Goal: Task Accomplishment & Management: Use online tool/utility

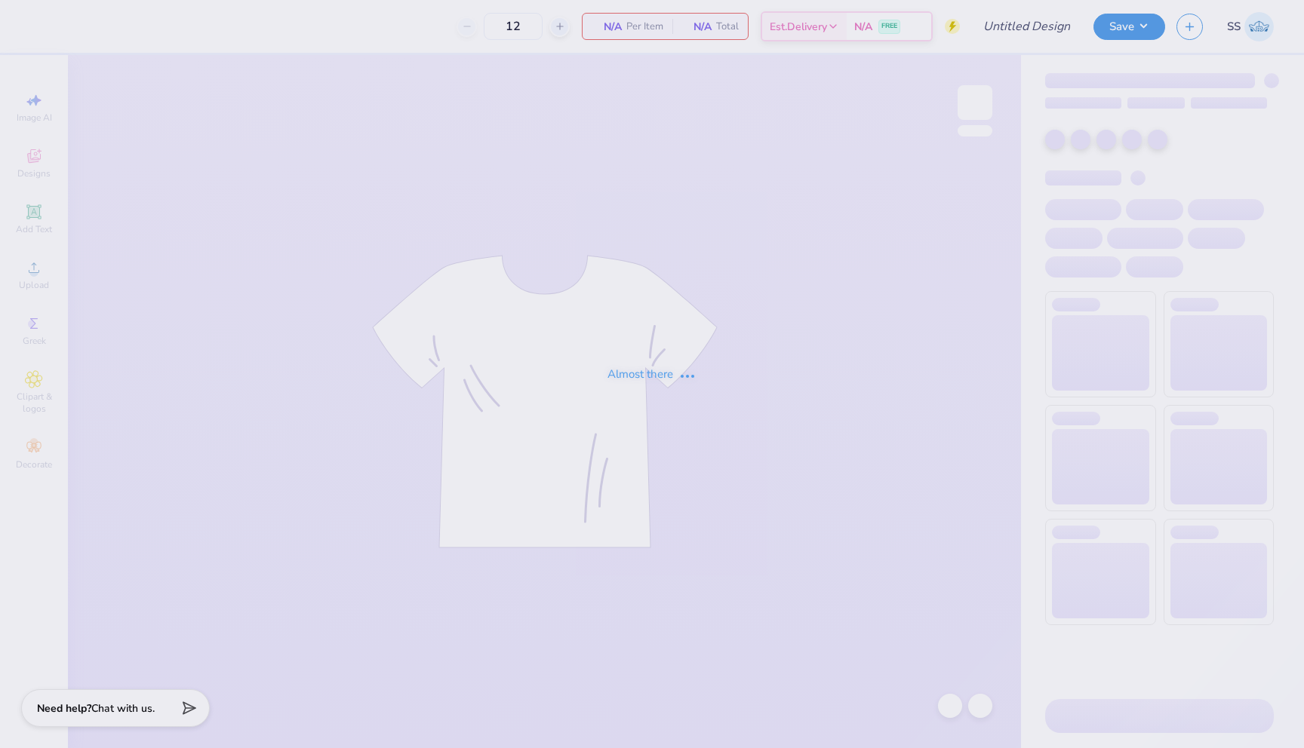
type input "TKE X CHI O FOOTBALL"
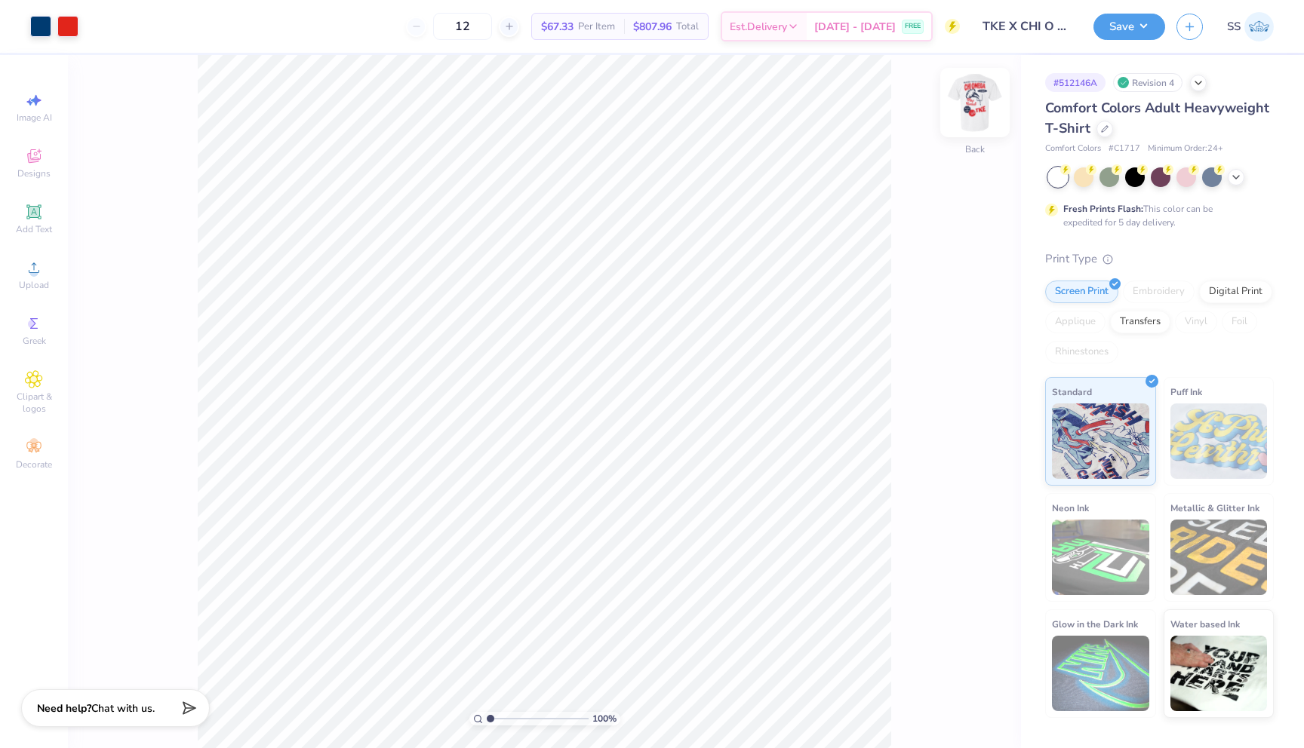
click at [963, 103] on img at bounding box center [975, 102] width 60 height 60
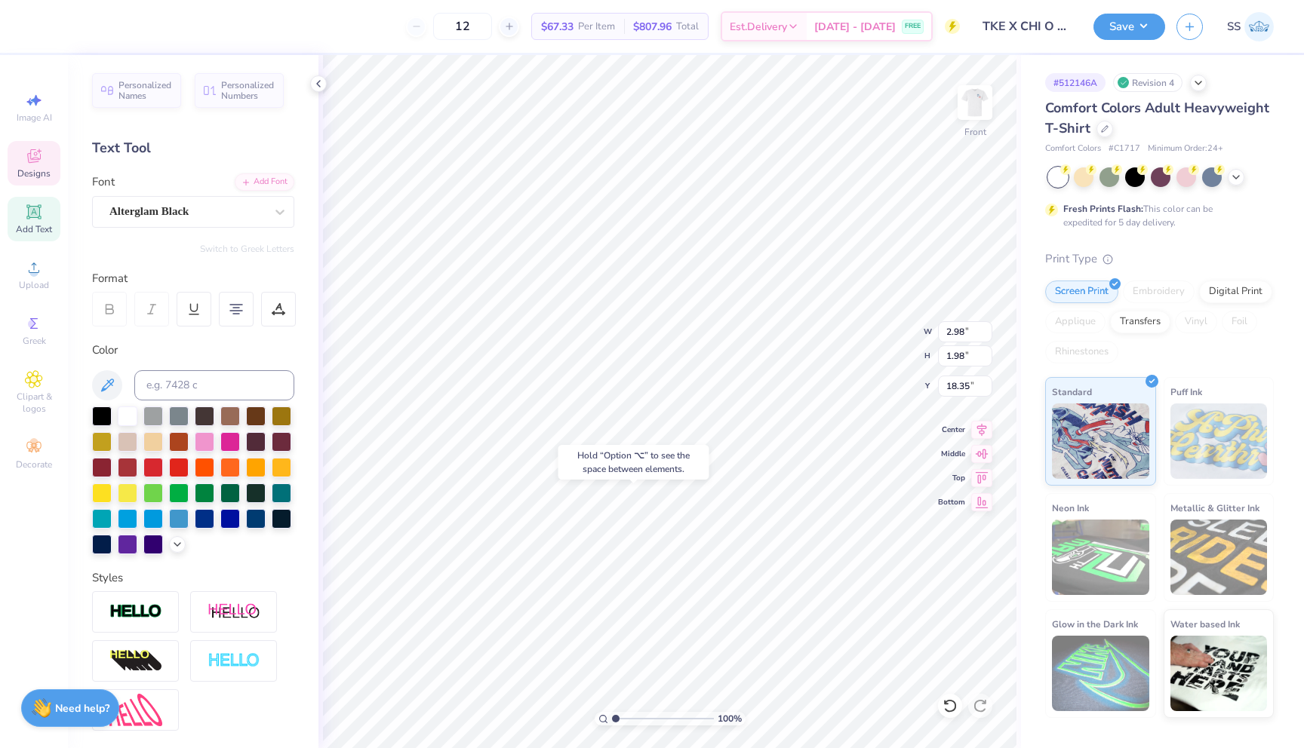
type input "18.35"
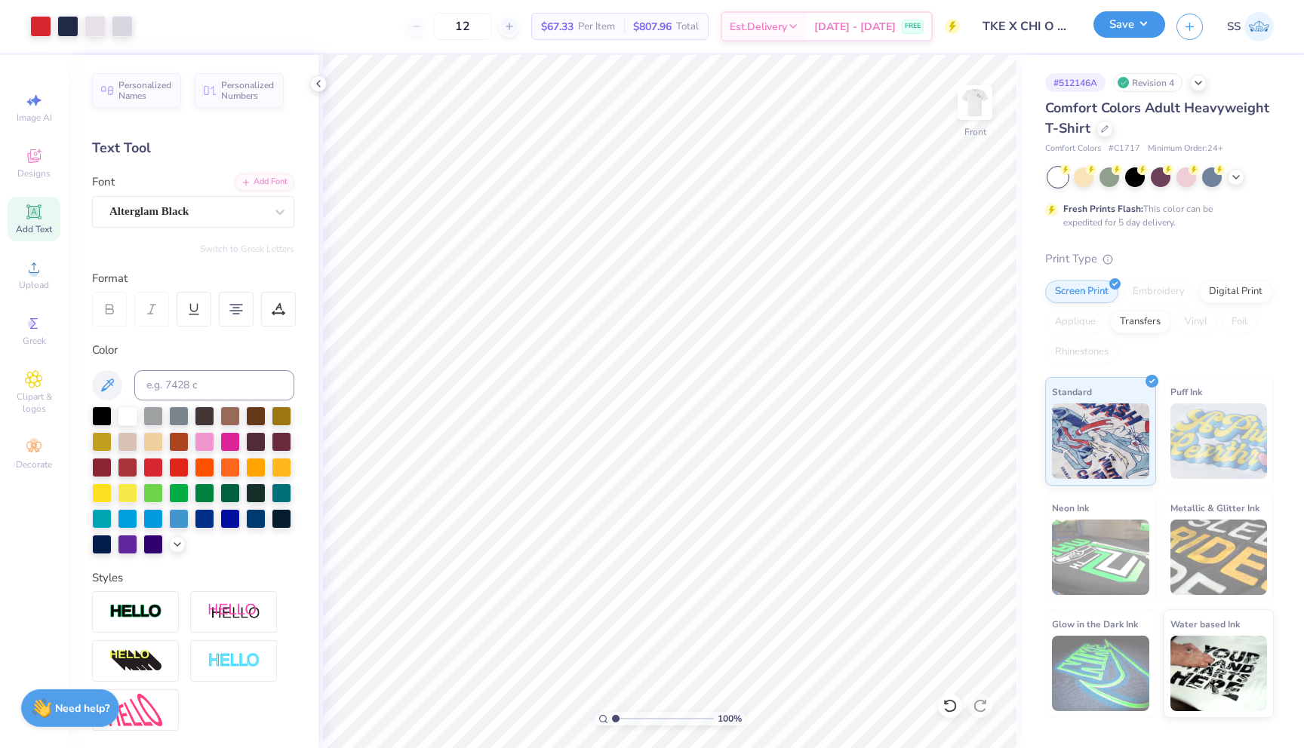
click at [1110, 31] on button "Save" at bounding box center [1129, 24] width 72 height 26
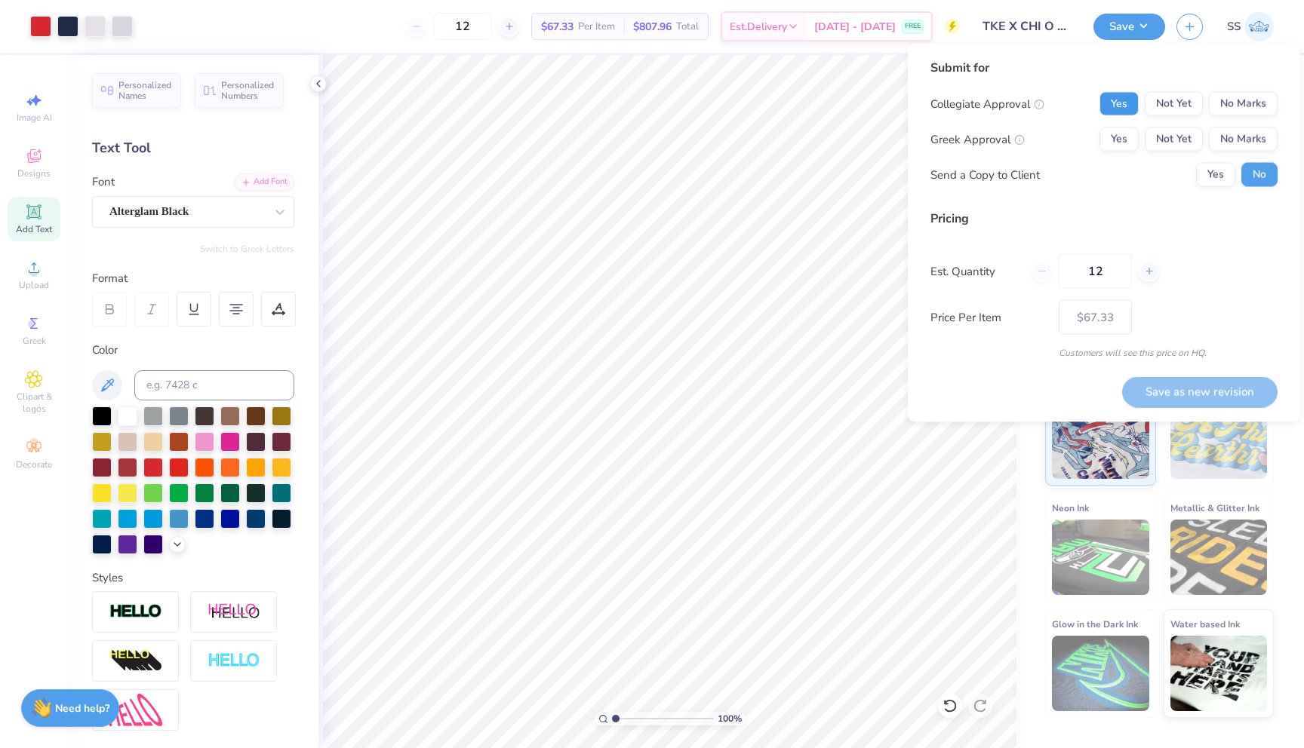
click at [1126, 111] on button "Yes" at bounding box center [1118, 104] width 39 height 24
click at [1123, 141] on button "Yes" at bounding box center [1118, 140] width 39 height 24
click at [1221, 183] on button "Yes" at bounding box center [1215, 175] width 39 height 24
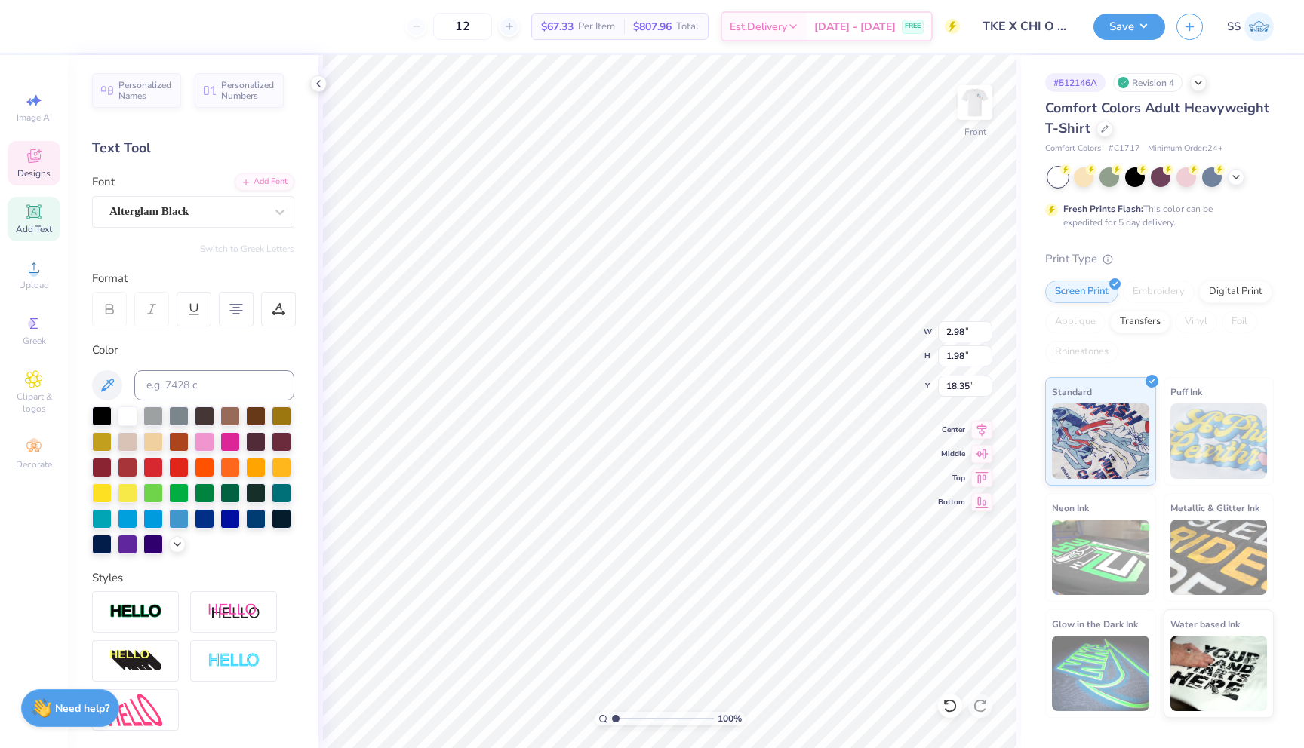
scroll to position [0, 3]
type textarea "ST. [GEOGRAPHIC_DATA]"
click at [1130, 25] on button "Save" at bounding box center [1129, 24] width 72 height 26
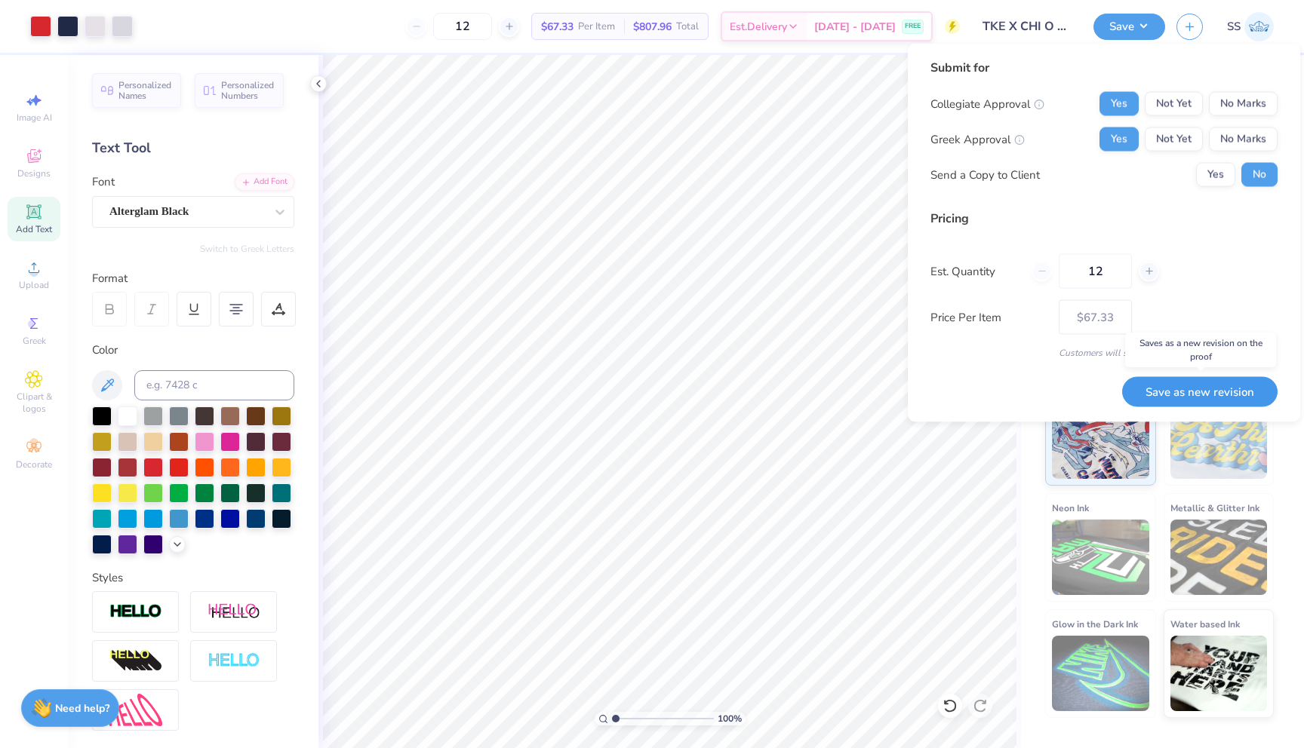
click at [1211, 390] on button "Save as new revision" at bounding box center [1199, 392] width 155 height 31
type input "$67.33"
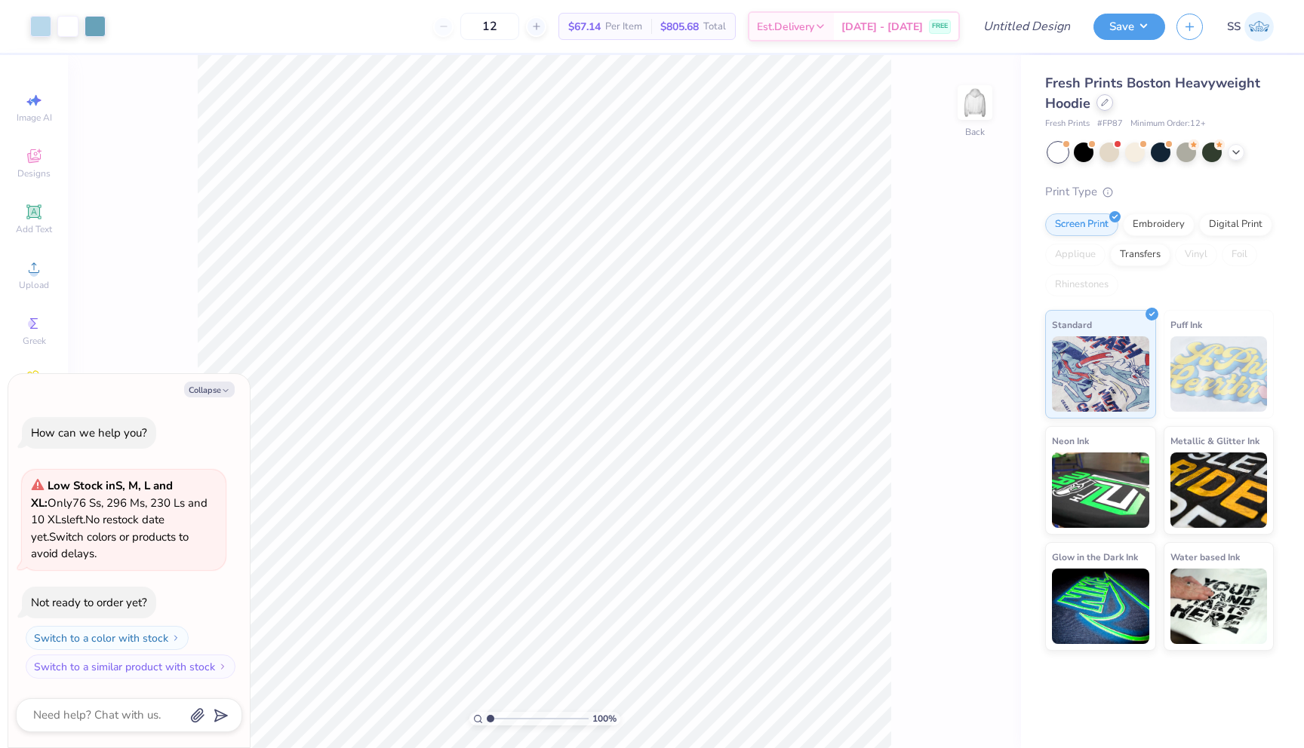
click at [1102, 105] on icon at bounding box center [1105, 103] width 6 height 6
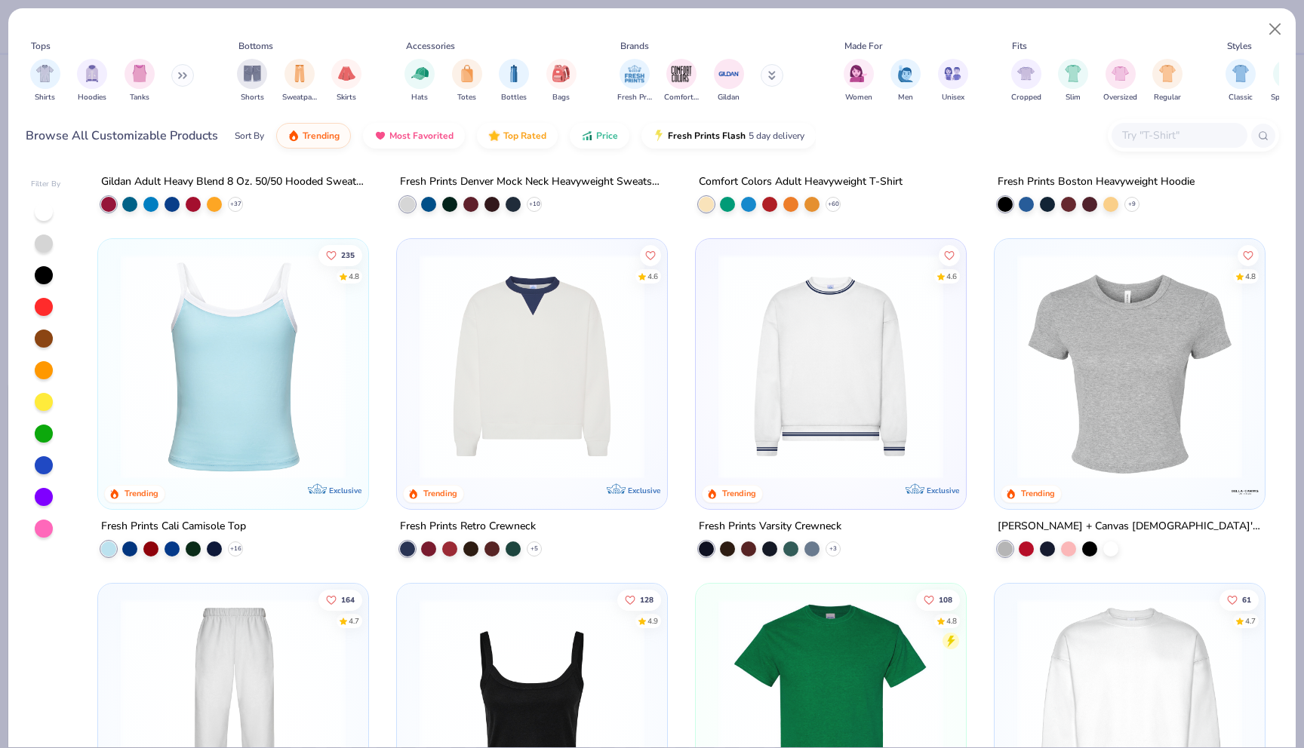
scroll to position [284, 0]
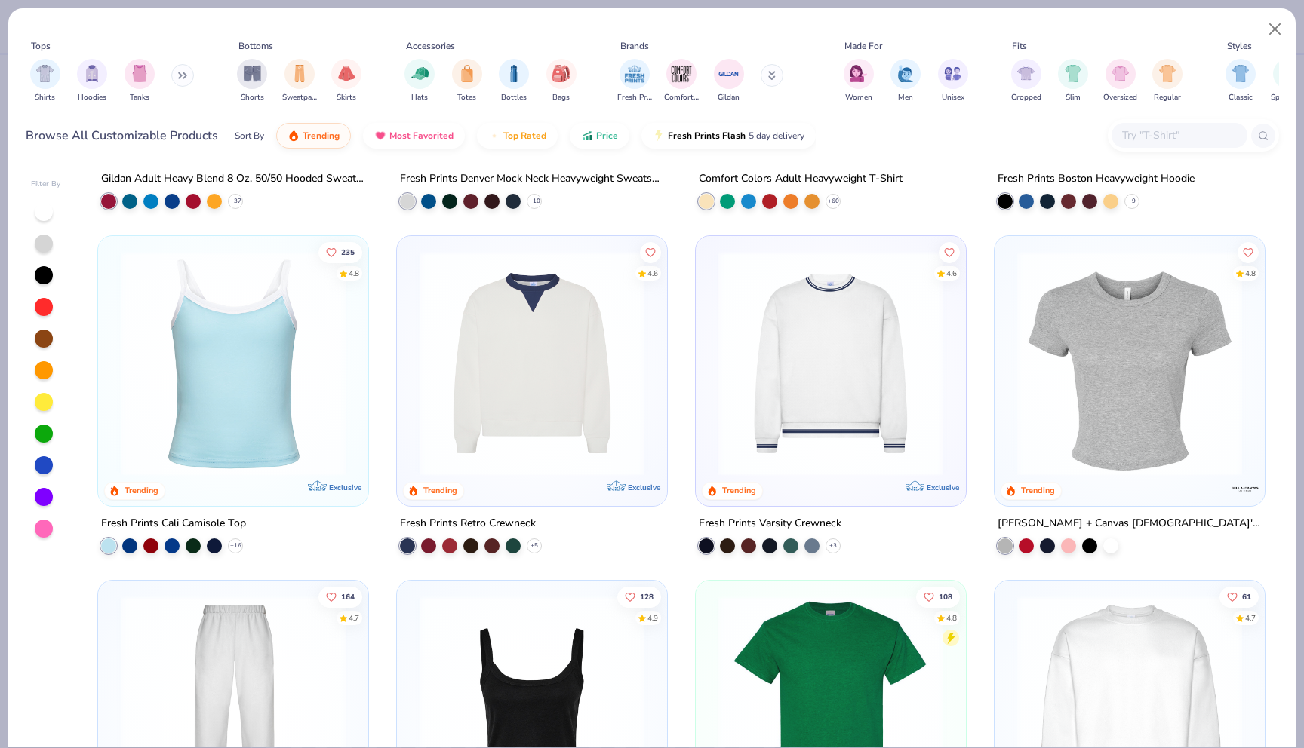
click at [542, 372] on img at bounding box center [532, 363] width 240 height 225
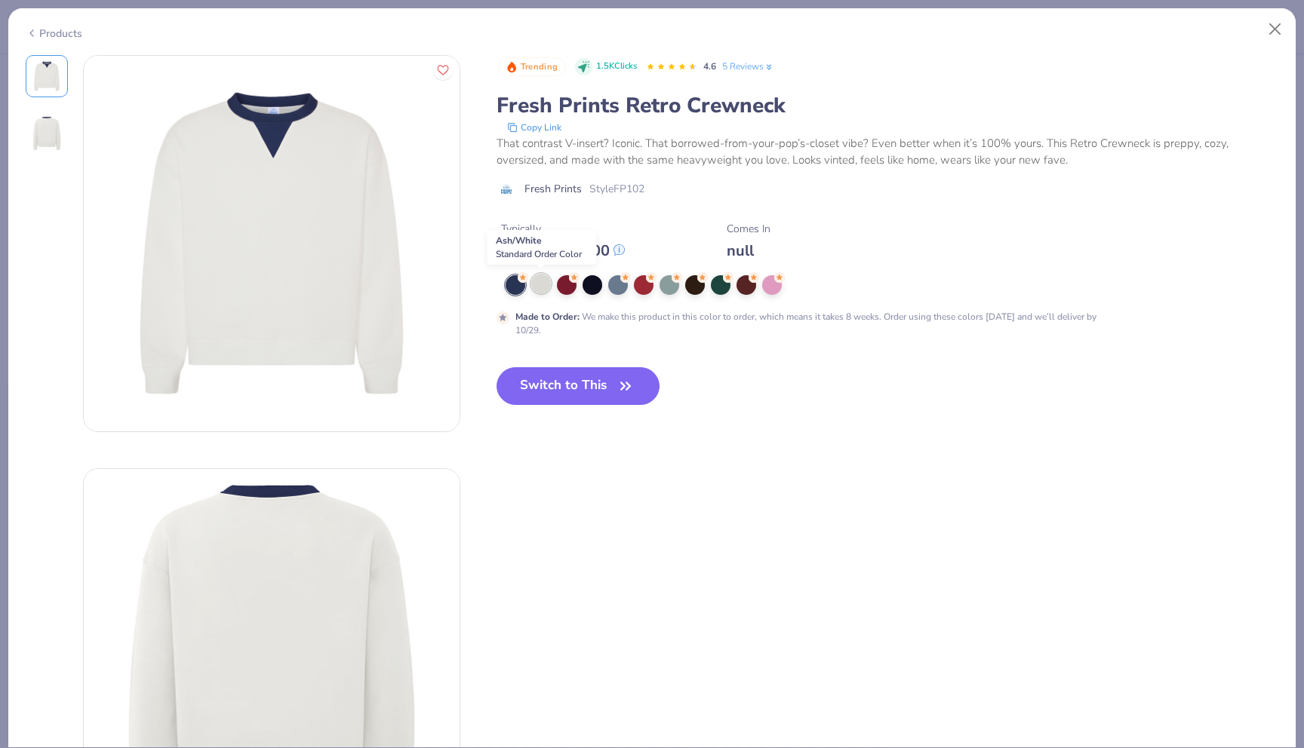
click at [539, 285] on div at bounding box center [541, 284] width 20 height 20
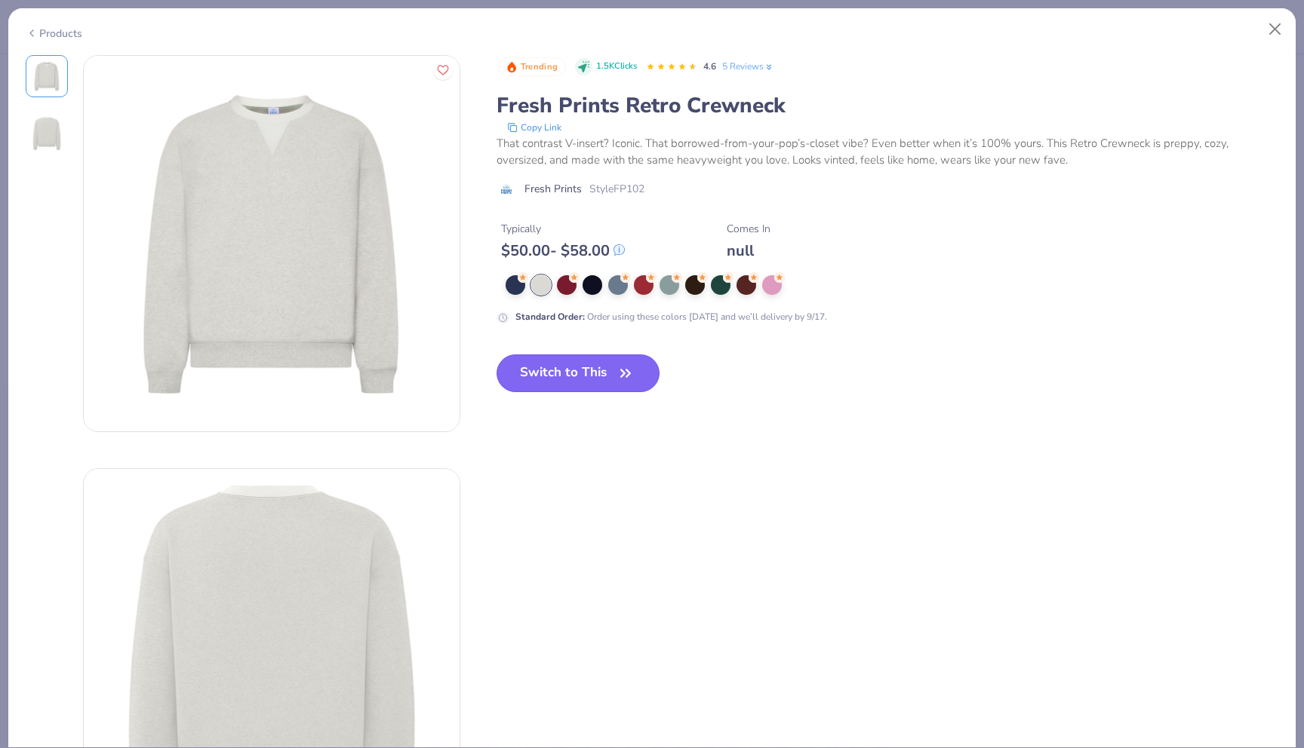
click at [578, 380] on button "Switch to This" at bounding box center [578, 374] width 164 height 38
type textarea "x"
type input "50"
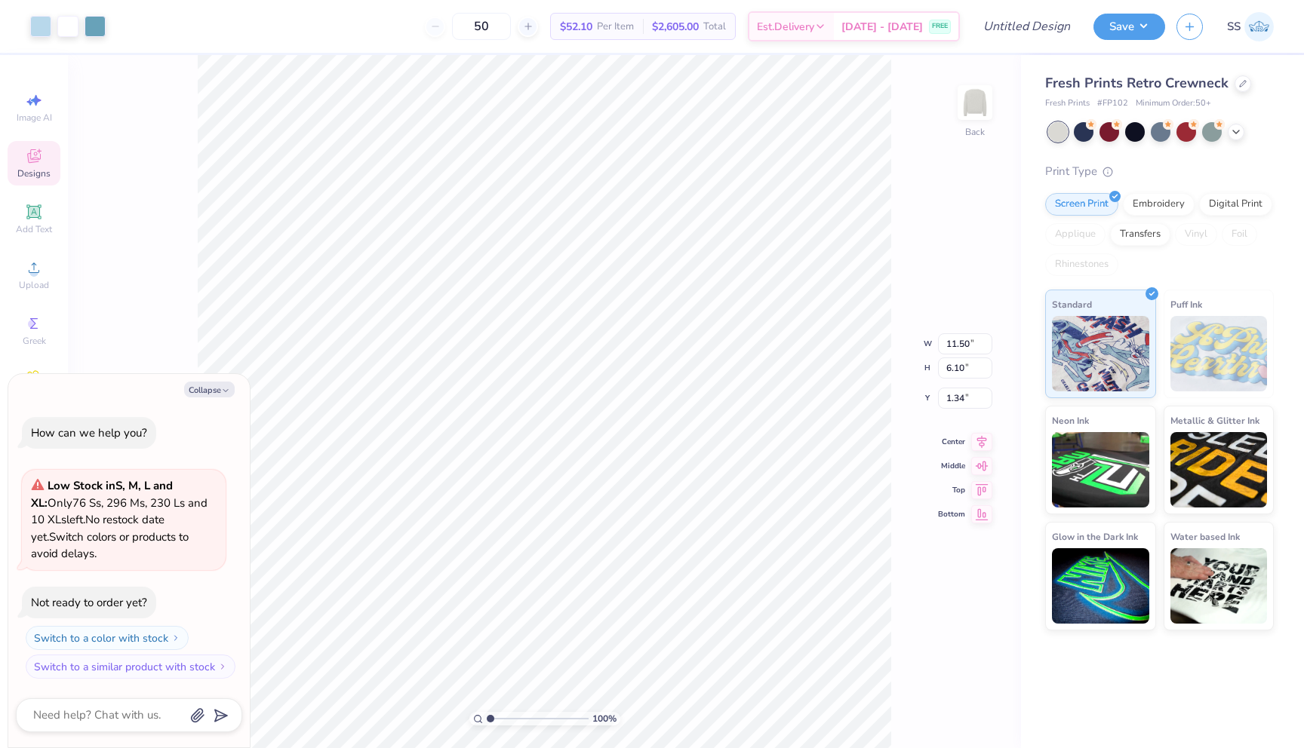
type textarea "x"
type input "2.49"
type textarea "x"
type input "2.55"
type input "4.43"
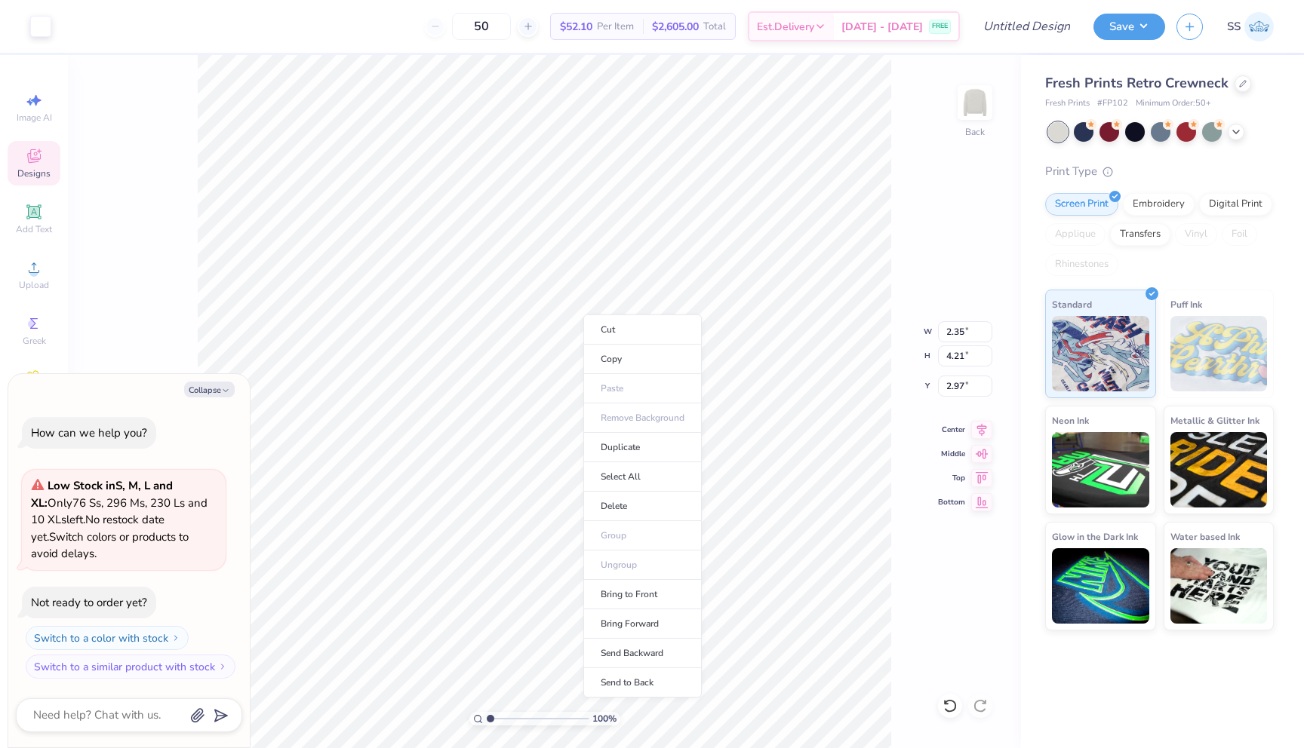
type input "2.76"
click at [1085, 131] on div at bounding box center [1084, 131] width 20 height 20
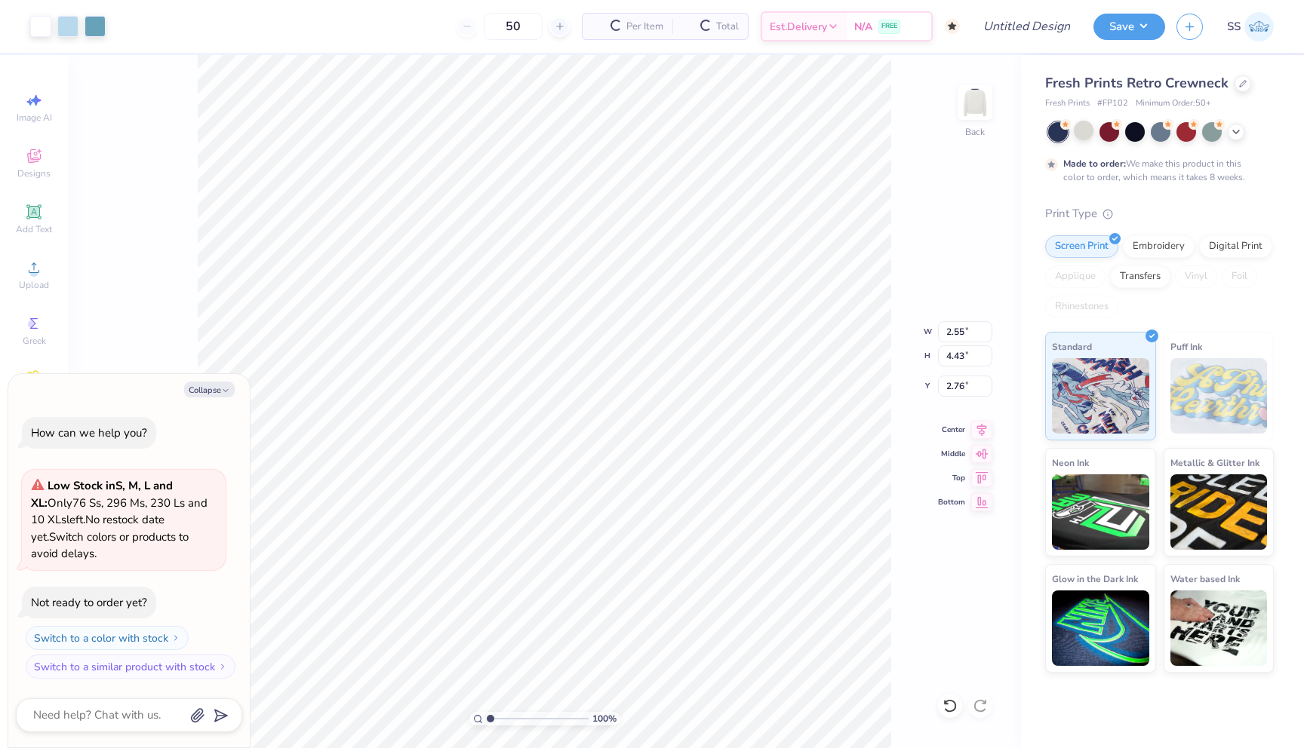
scroll to position [63, 0]
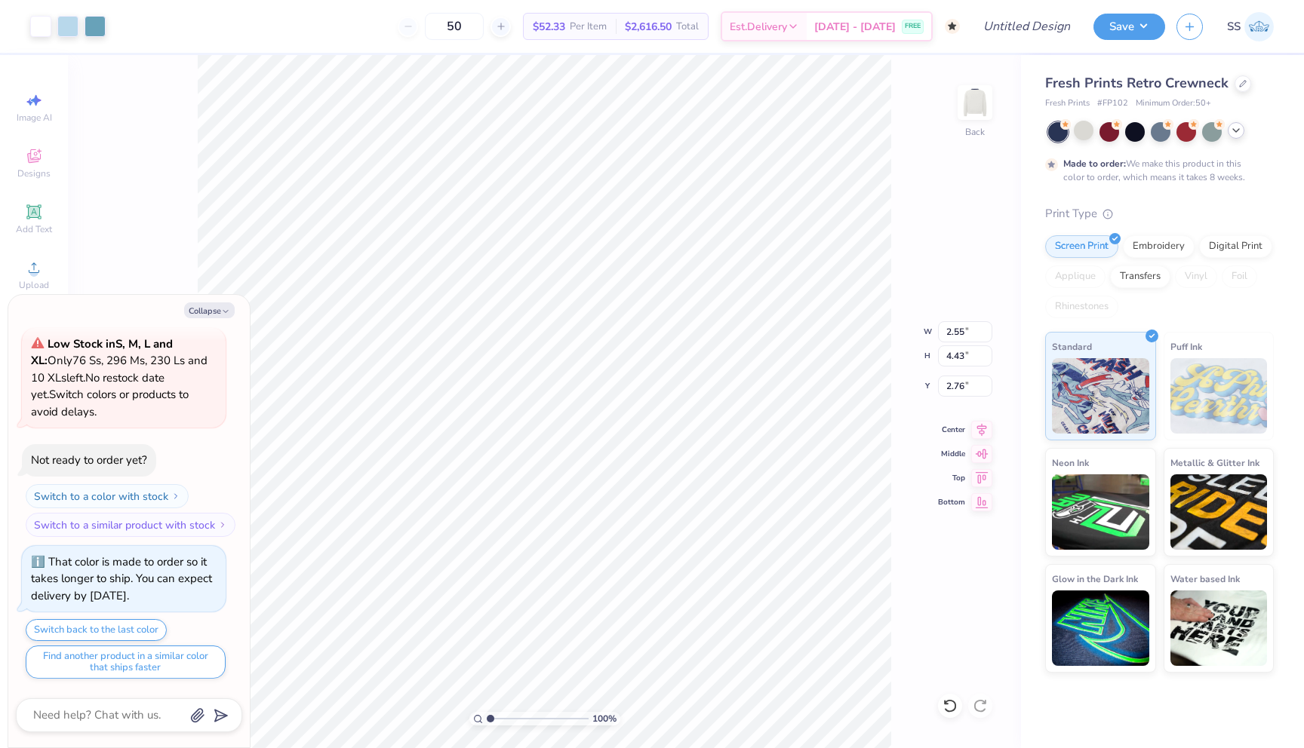
click at [1241, 134] on icon at bounding box center [1236, 130] width 12 height 12
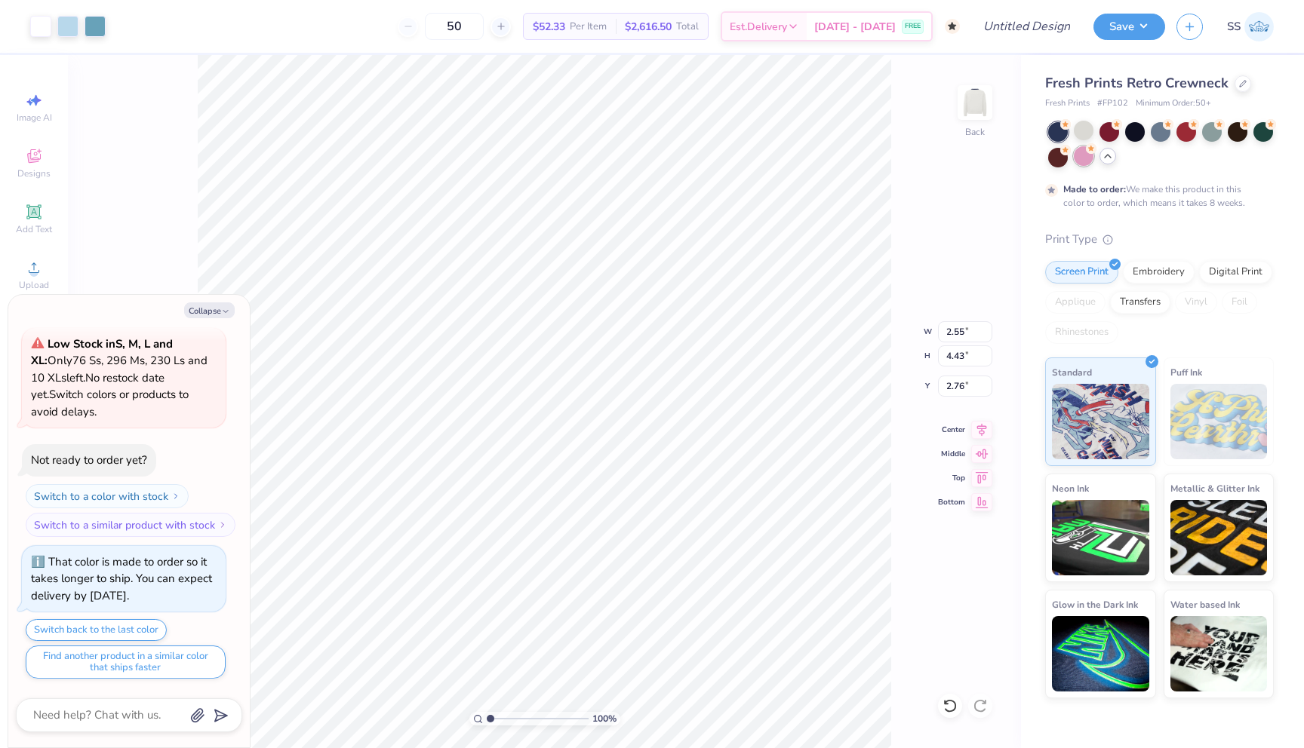
click at [1080, 157] on div at bounding box center [1084, 156] width 20 height 20
click at [1182, 128] on div at bounding box center [1186, 131] width 20 height 20
click at [1225, 130] on div at bounding box center [1161, 144] width 226 height 45
click at [1228, 131] on div at bounding box center [1238, 131] width 20 height 20
click at [1199, 135] on div at bounding box center [1161, 144] width 226 height 45
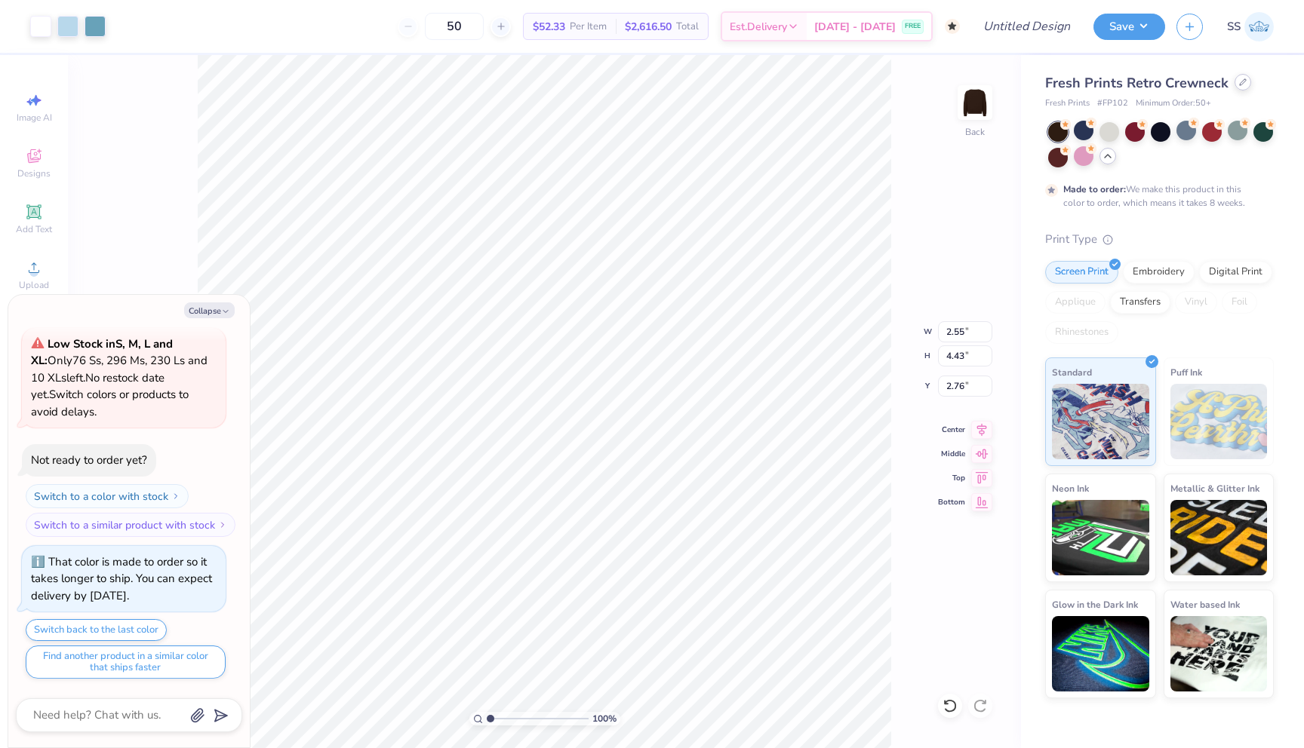
click at [1242, 85] on icon at bounding box center [1243, 82] width 8 height 8
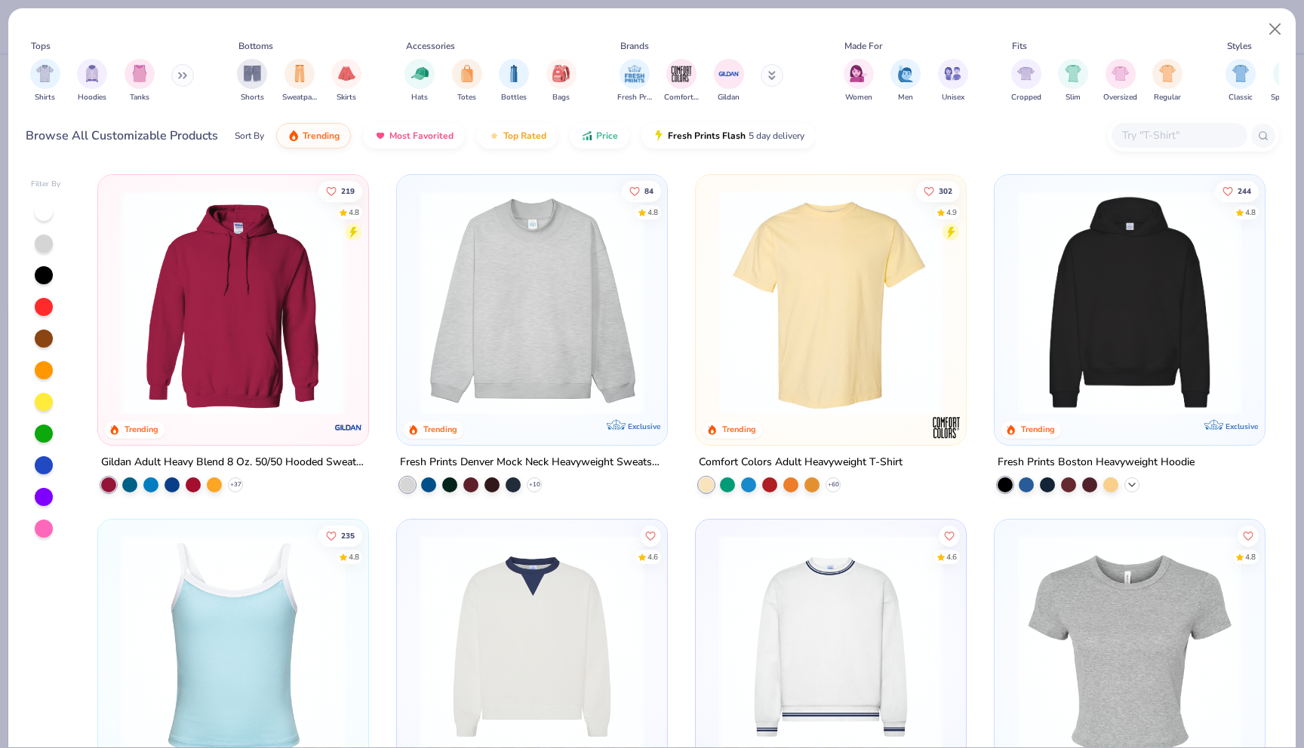
click at [1134, 481] on icon at bounding box center [1132, 485] width 12 height 12
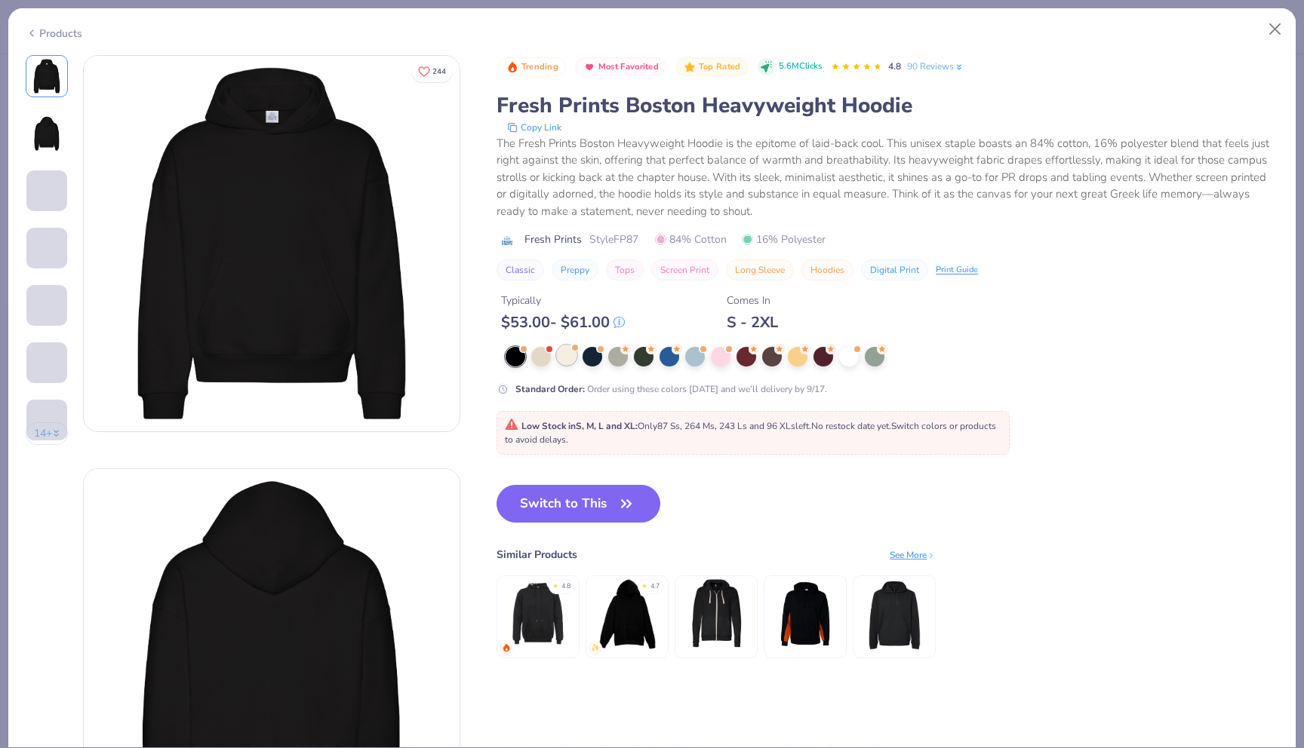
click at [558, 357] on div at bounding box center [567, 356] width 20 height 20
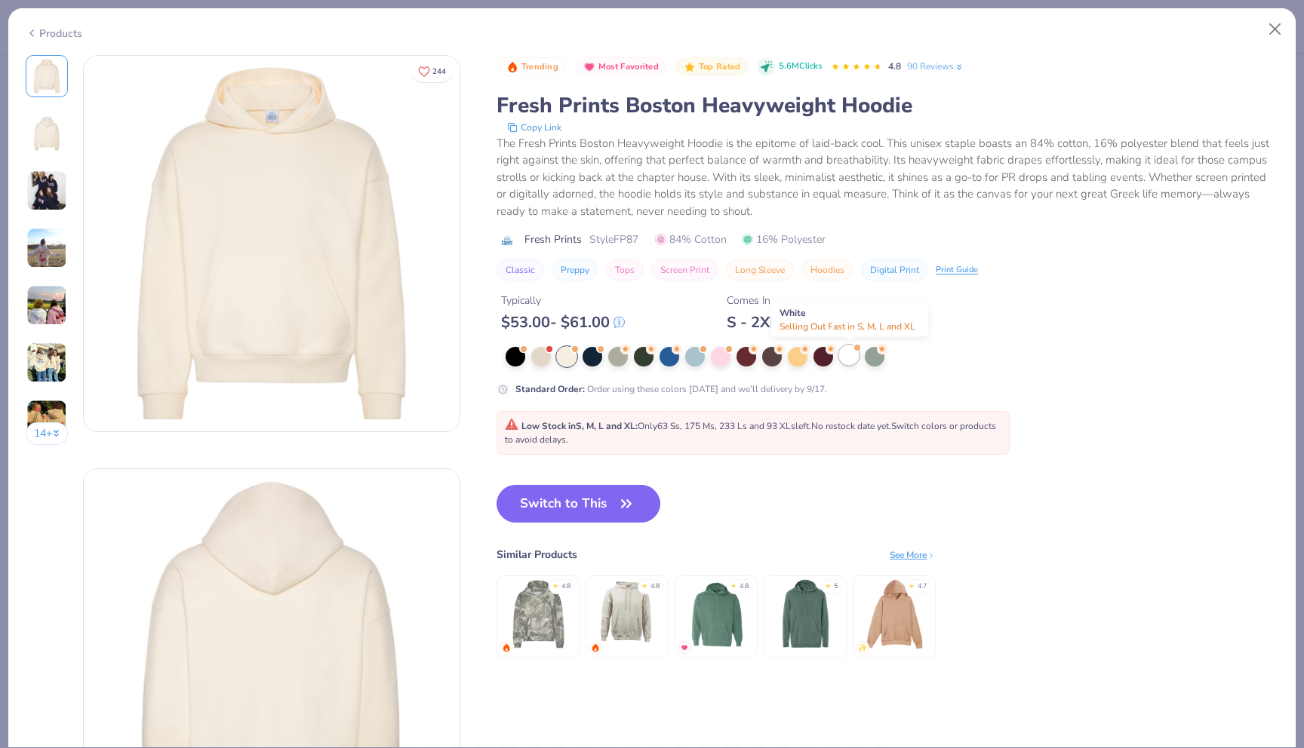
click at [850, 359] on div at bounding box center [849, 356] width 20 height 20
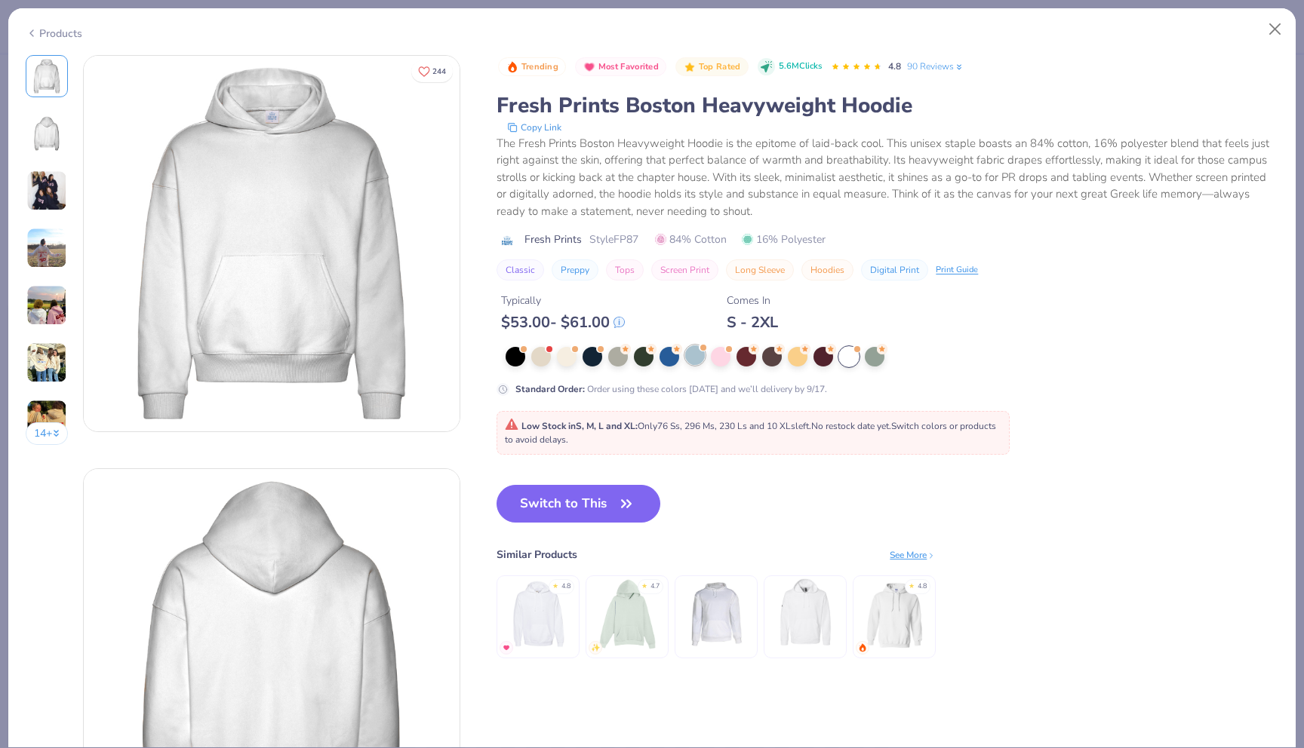
click at [698, 358] on div at bounding box center [695, 356] width 20 height 20
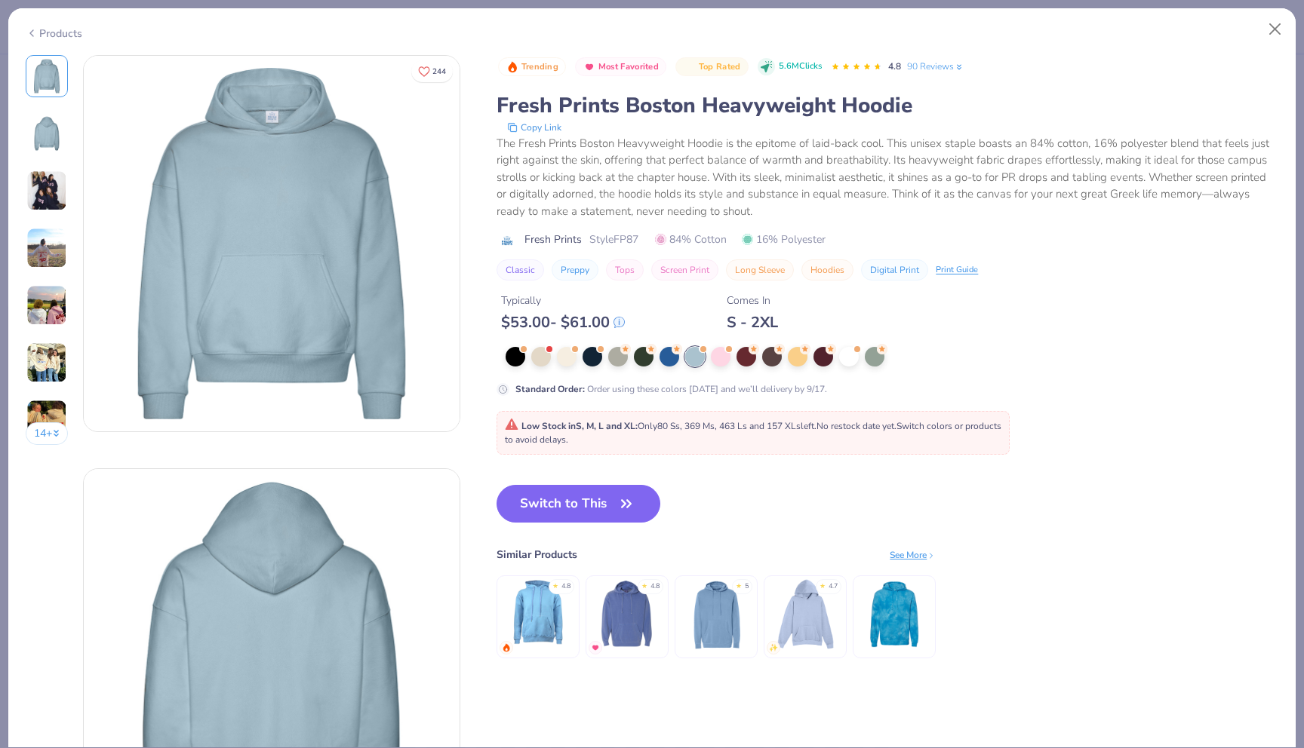
click at [588, 500] on button "Switch to This" at bounding box center [578, 504] width 164 height 38
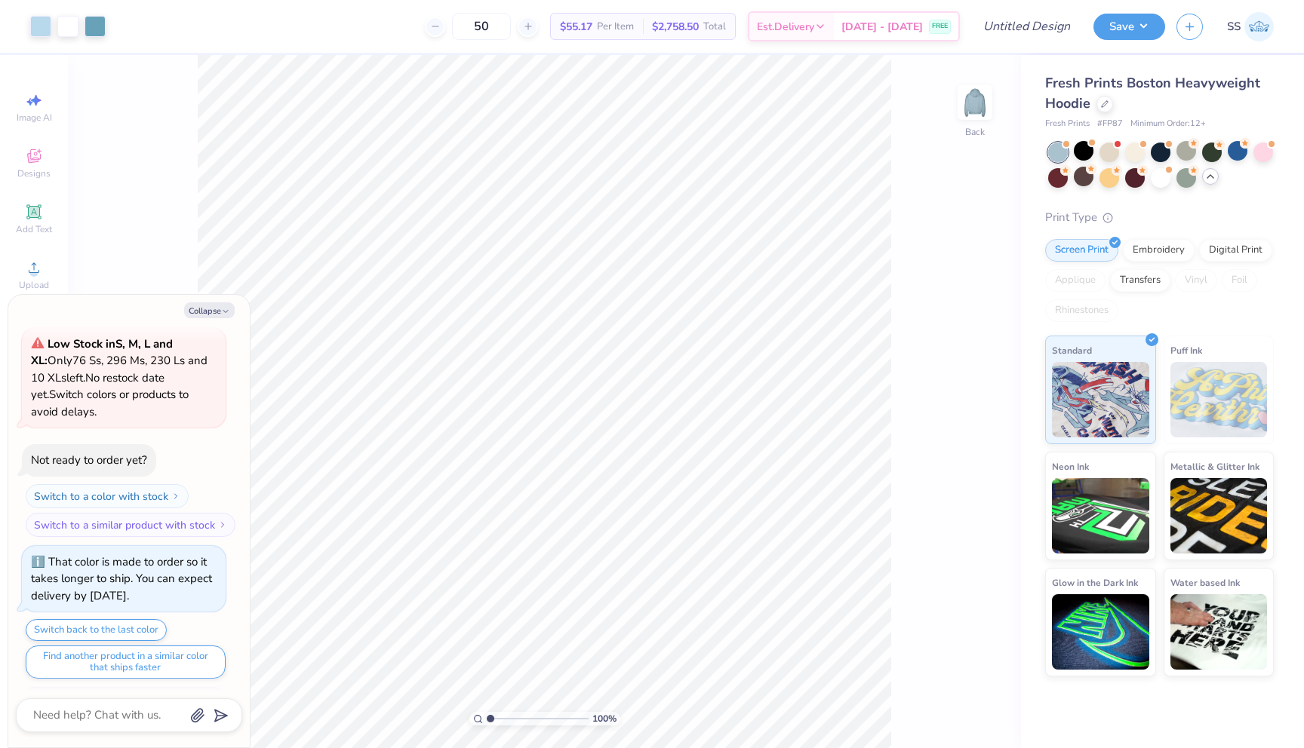
scroll to position [155, 0]
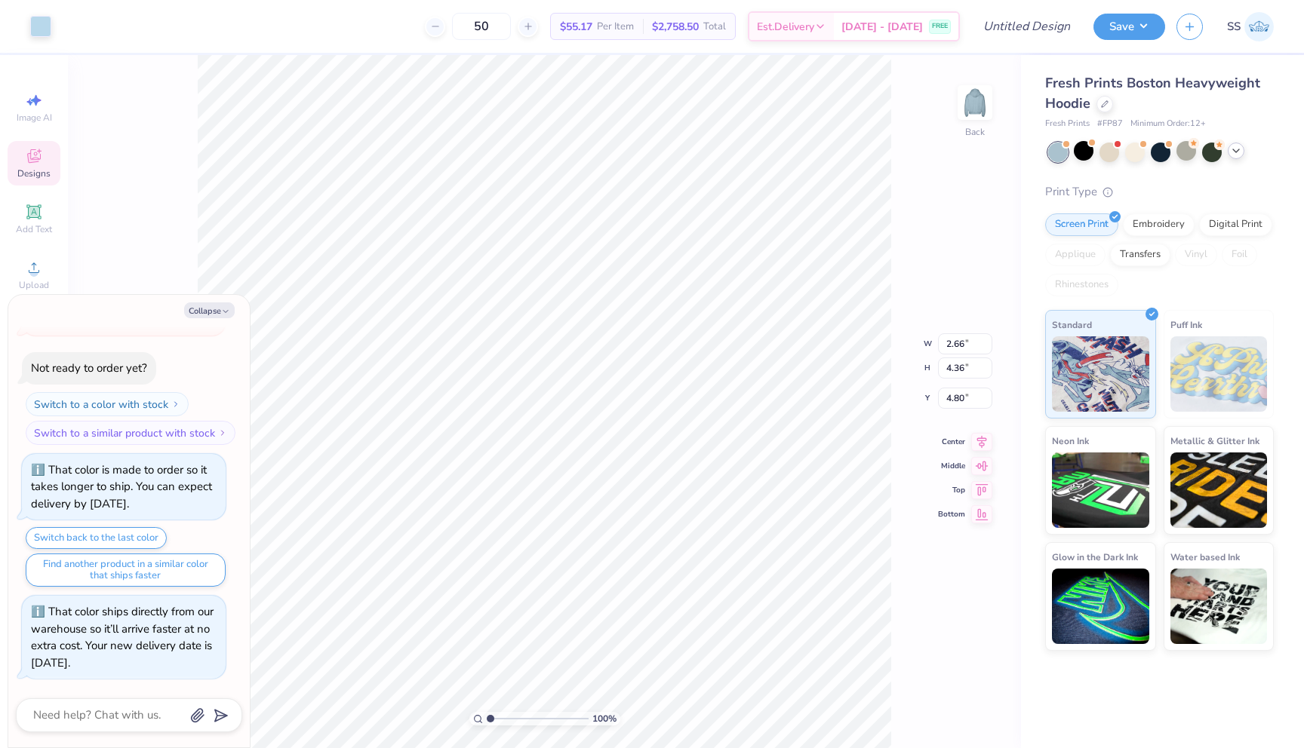
type textarea "x"
type input "2.48"
type input "4.18"
type input "4.90"
type textarea "x"
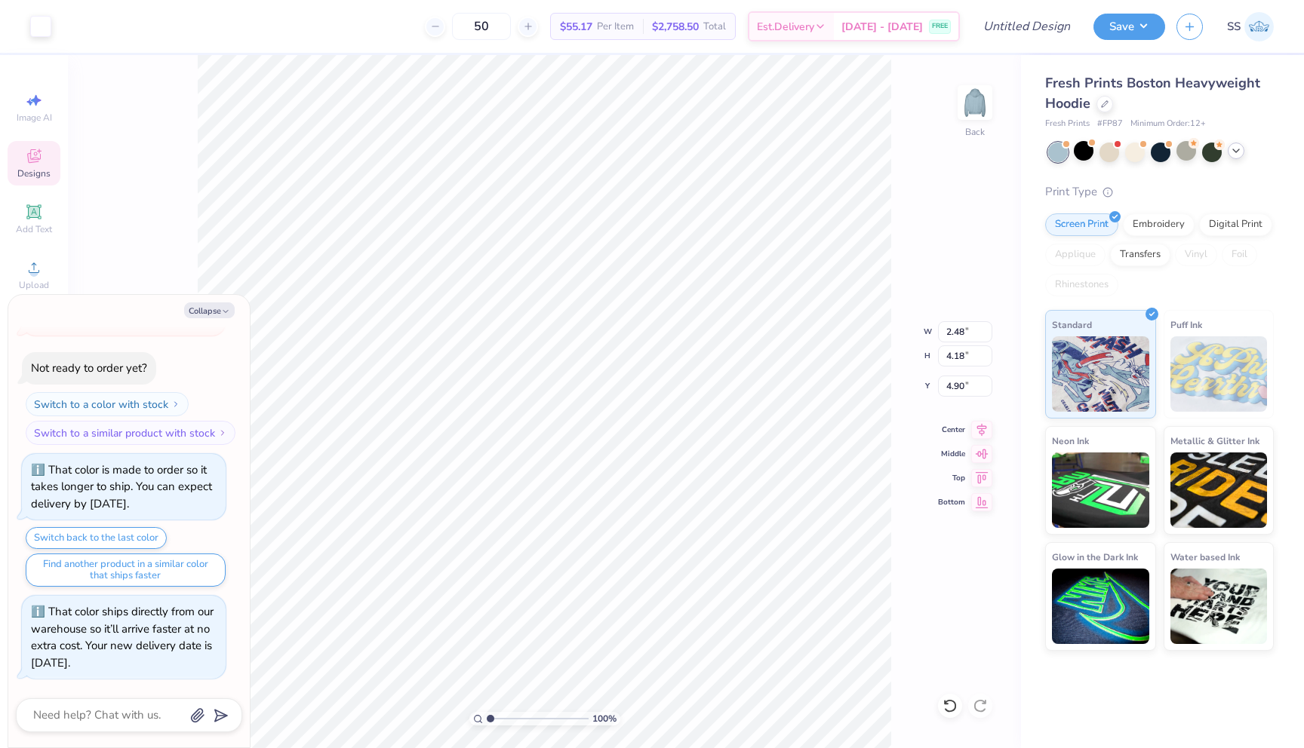
type input "2.75"
type input "4.45"
type input "4.76"
type textarea "x"
type input "4.89"
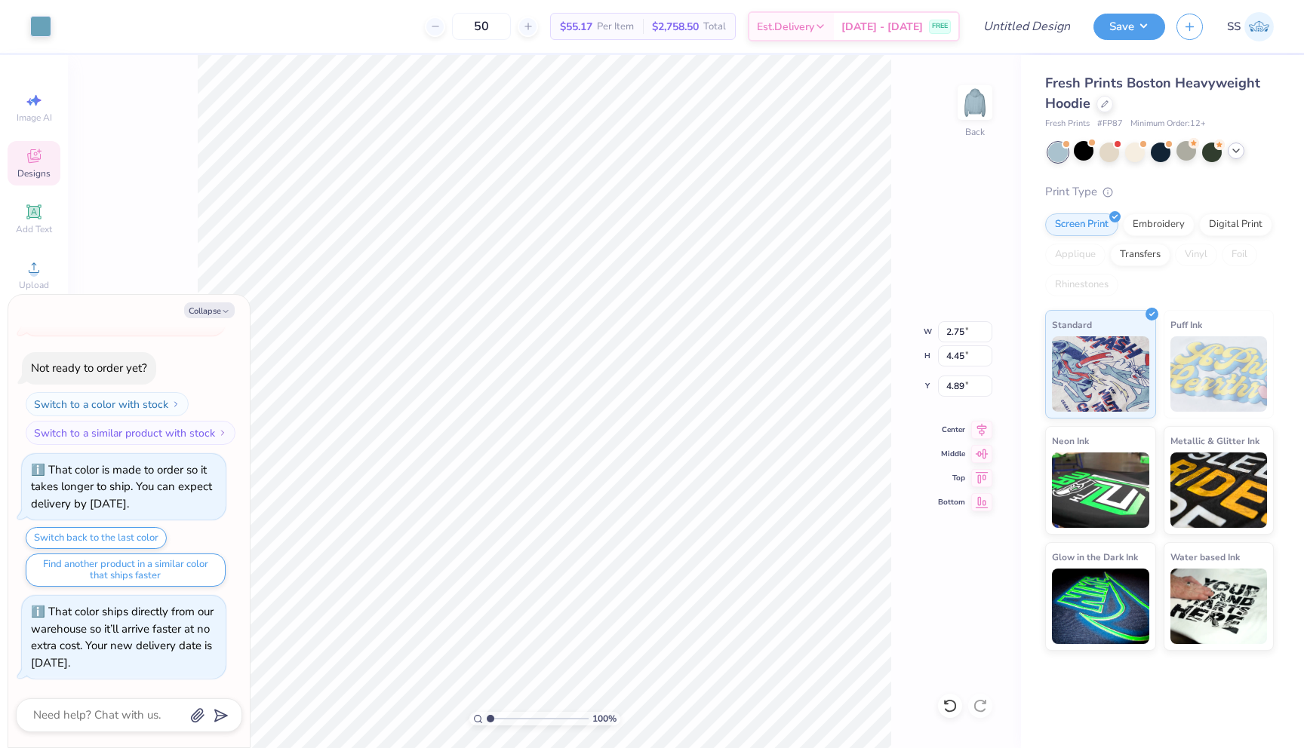
type textarea "x"
type input "2.48"
type input "4.18"
type input "4.90"
type textarea "x"
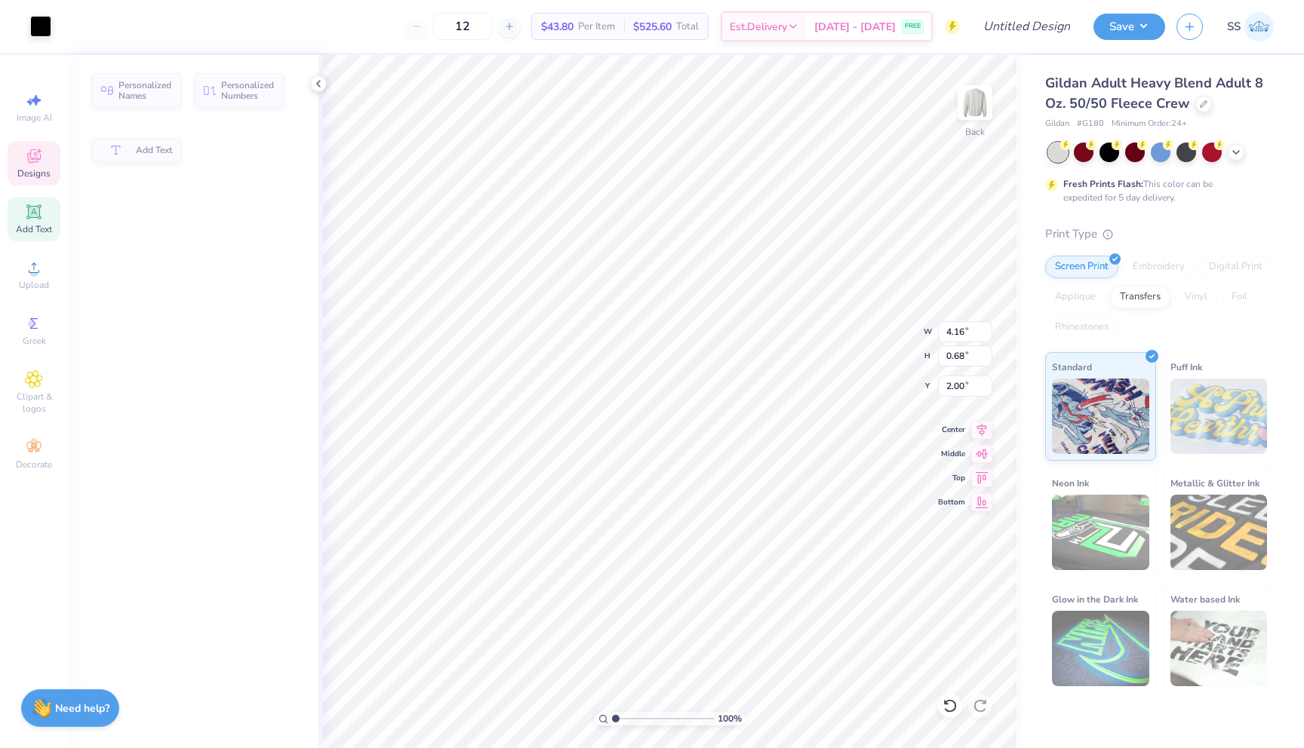
type input "4.16"
type input "0.68"
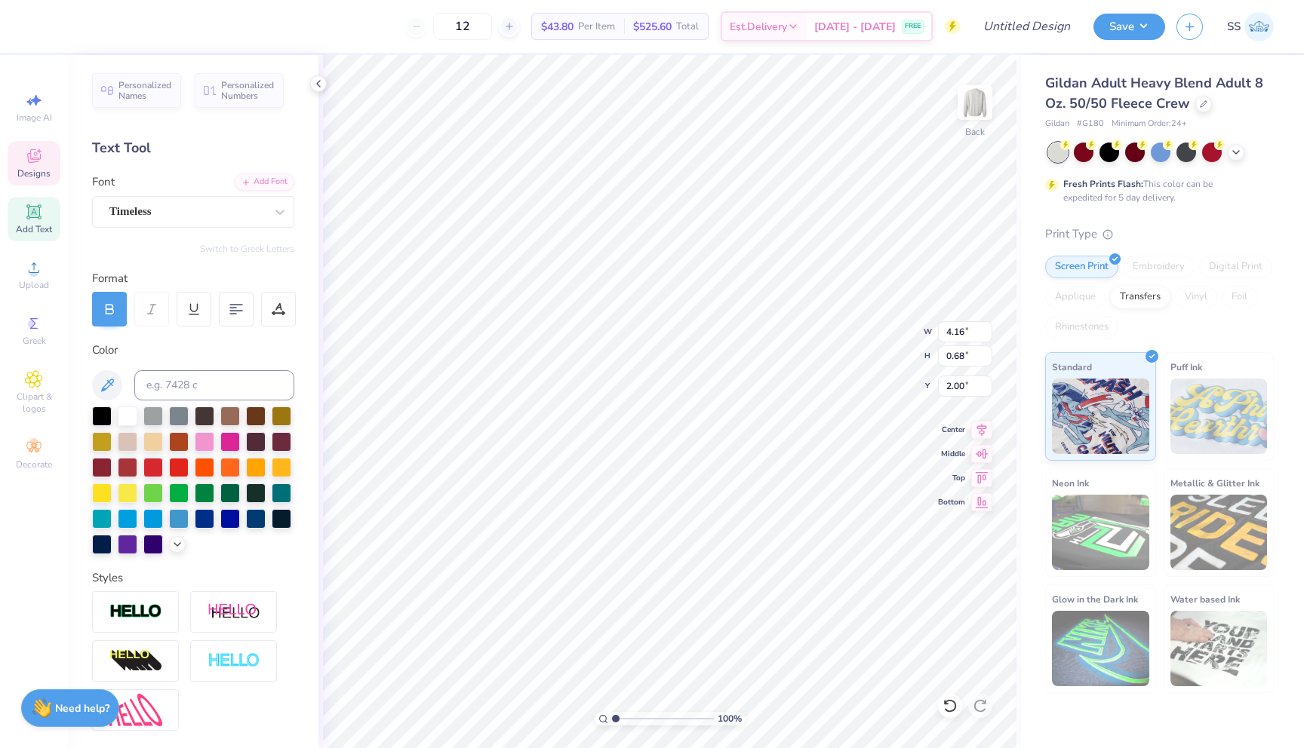
scroll to position [0, 2]
type textarea "APHI X THETA CHI"
type input "1.99"
type input "7.14"
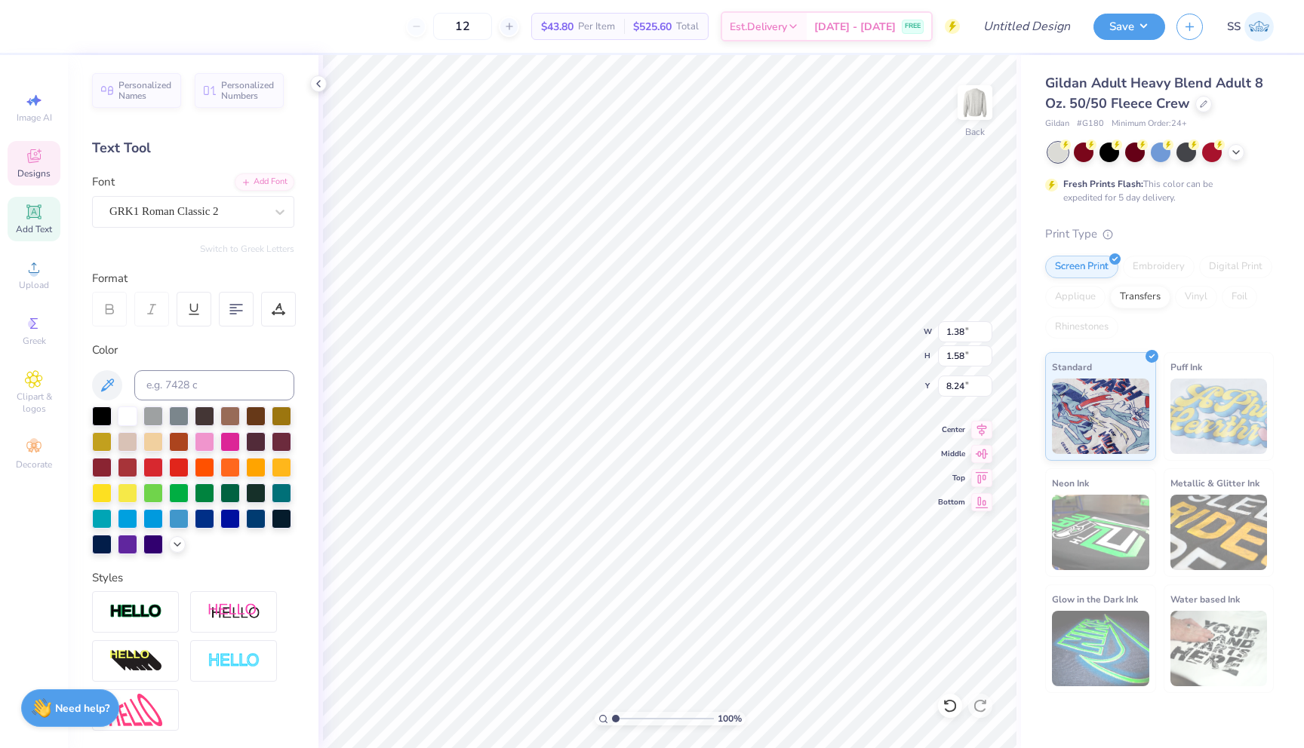
type input "0.37"
type input "12.15"
type textarea "UNIVERSITY OF NEW HAMPSHIRE"
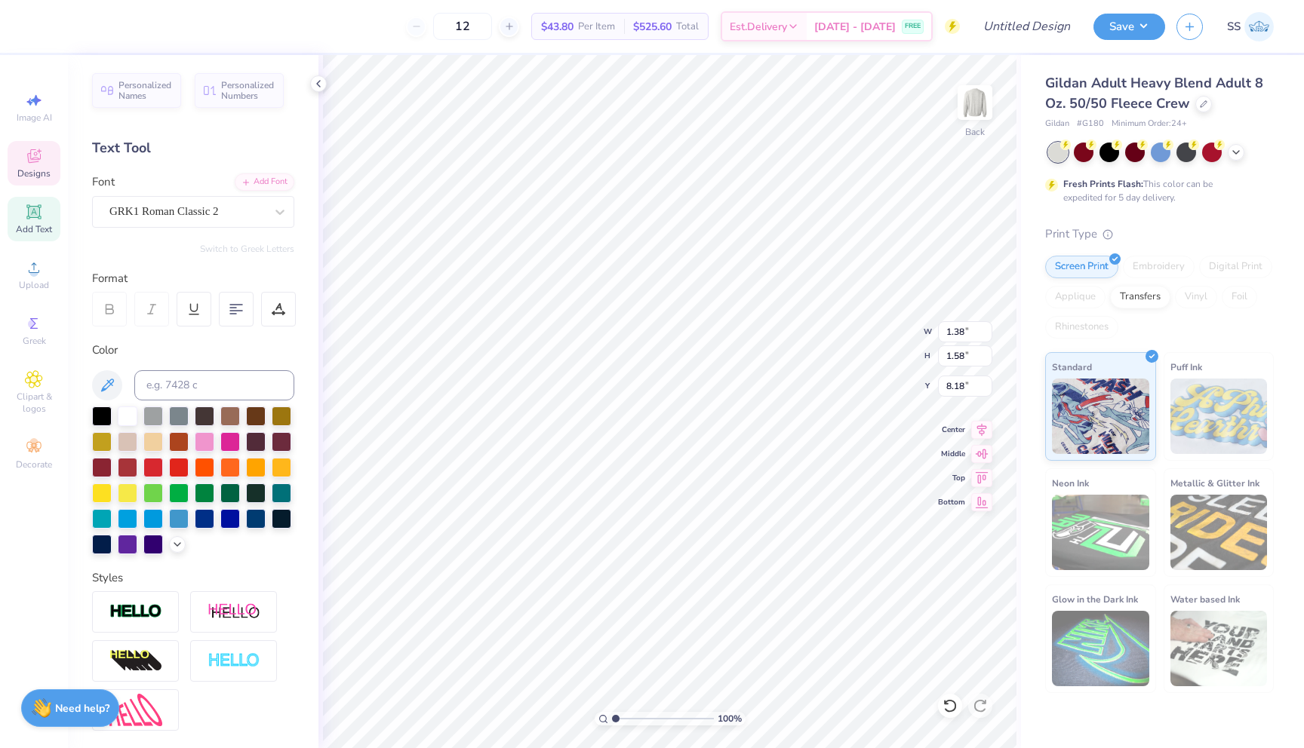
type textarea "S"
type textarea "O"
type textarea "x"
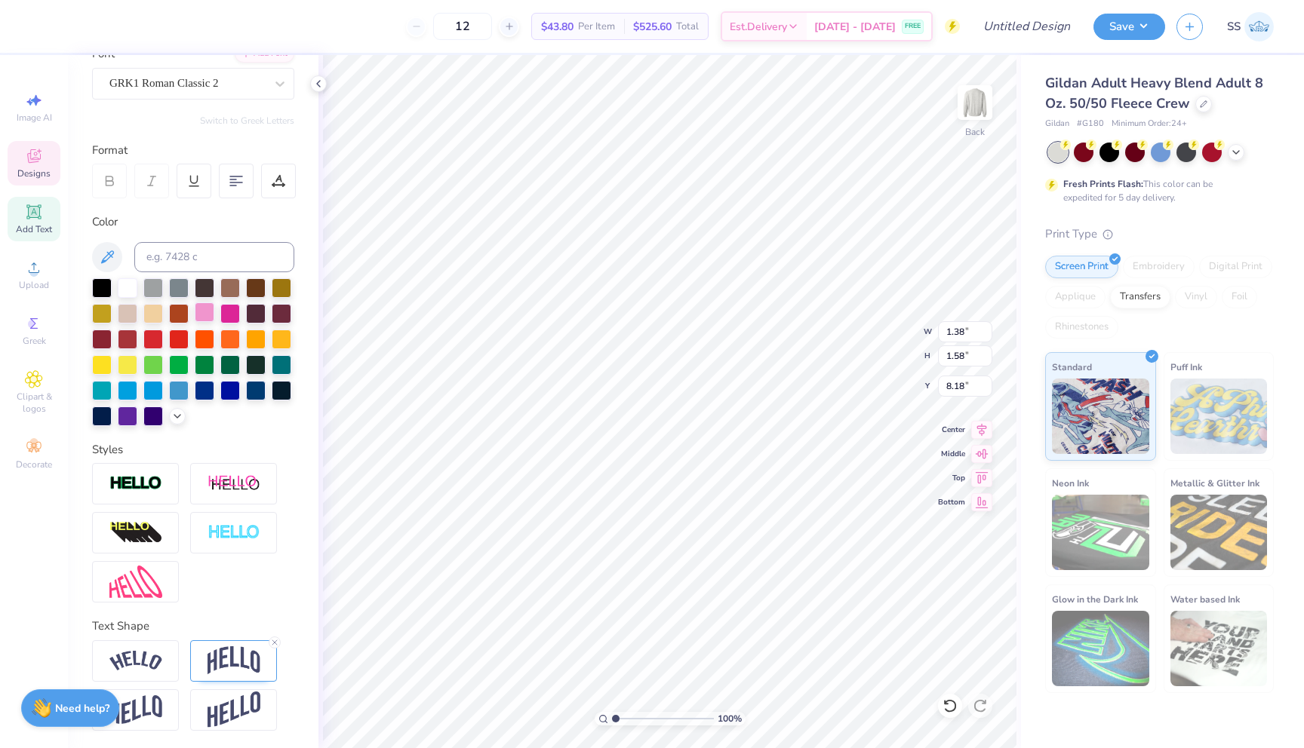
scroll to position [0, 0]
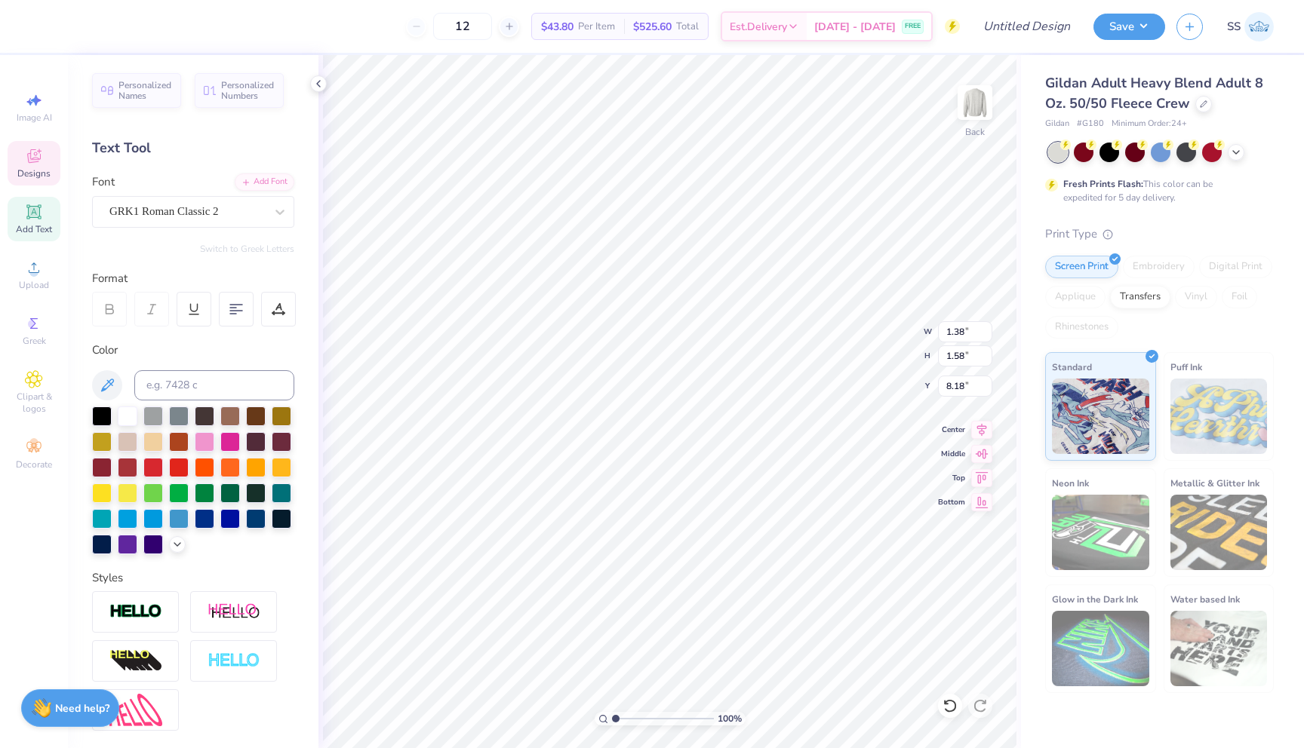
click at [269, 241] on div "Personalized Names Personalized Numbers Text Tool Add Font Font GRK1 Roman Clas…" at bounding box center [193, 401] width 251 height 693
click at [275, 273] on div "Format" at bounding box center [194, 278] width 204 height 17
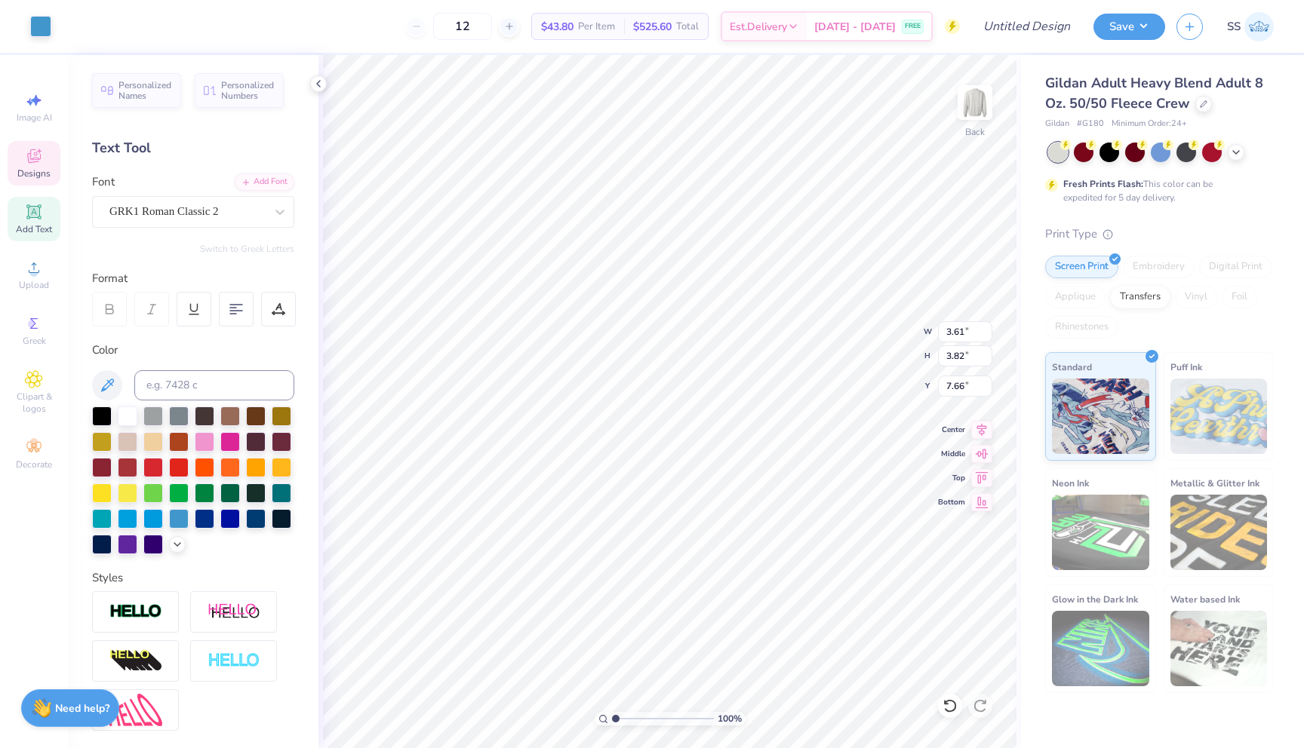
type input "3.61"
type input "3.82"
type input "7.66"
type input "0.77"
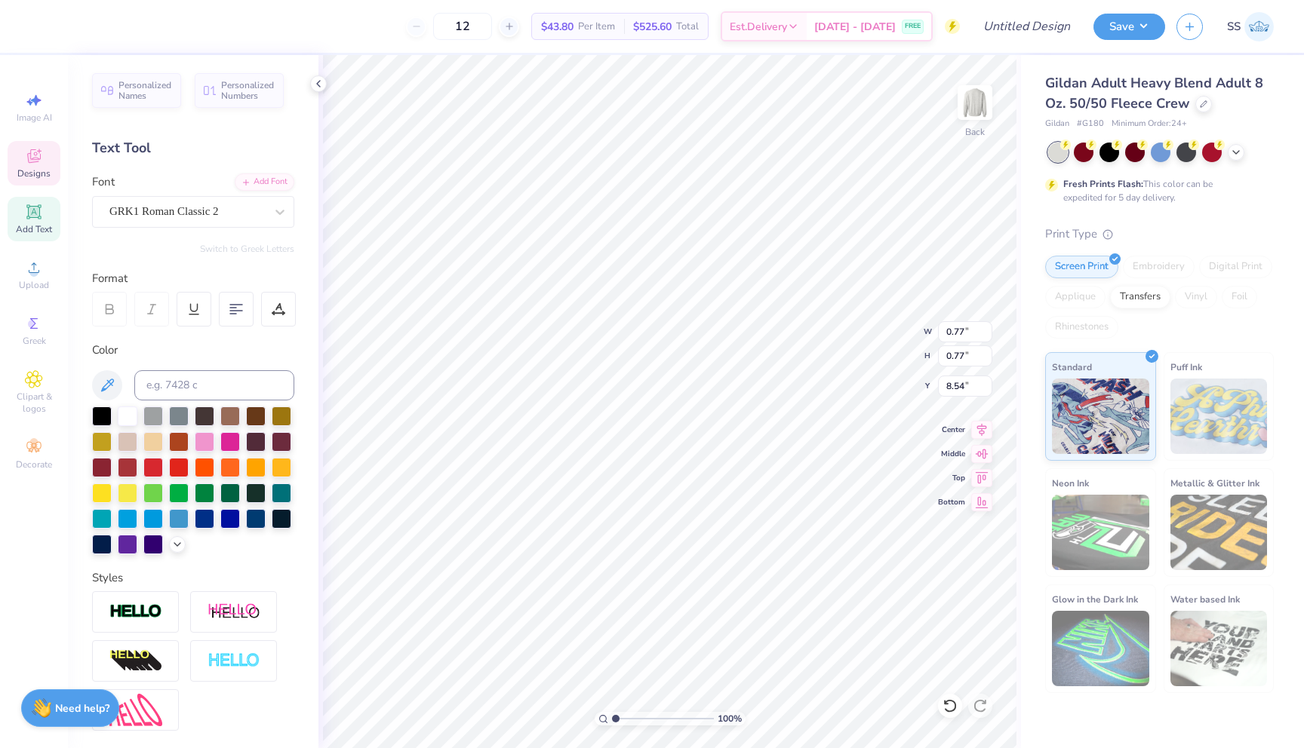
type input "8.60"
type input "3.61"
type input "3.82"
type input "7.66"
type input "0.77"
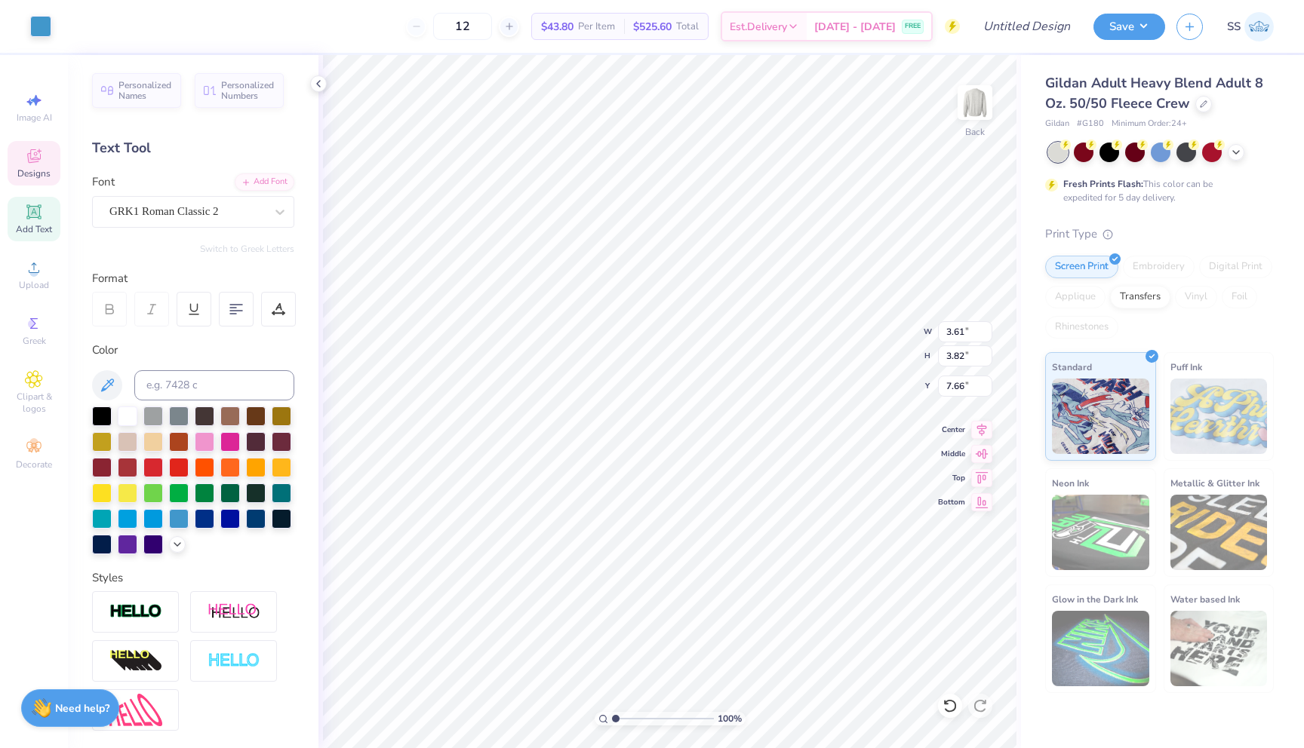
type input "0.77"
type input "8.60"
type textarea "Ox"
paste textarea
type textarea "x"
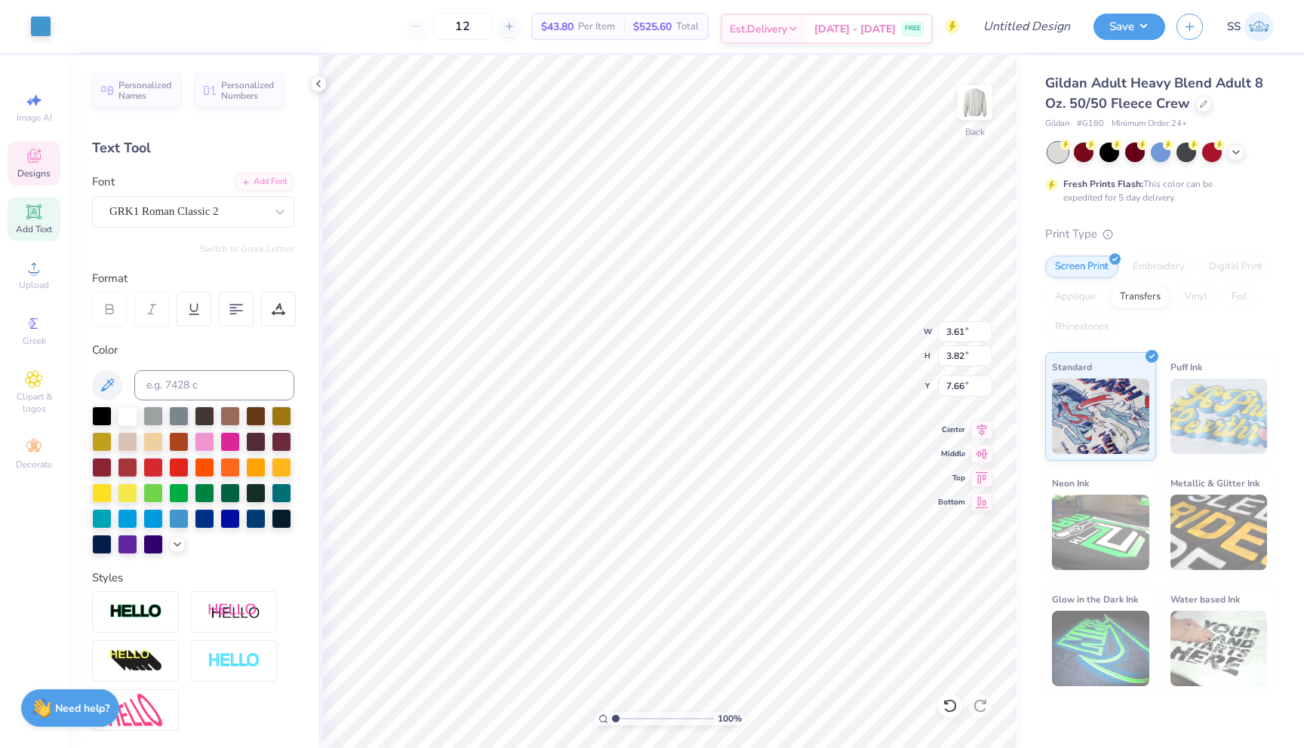
type input "3.61"
type input "3.82"
type input "7.66"
type input "0.77"
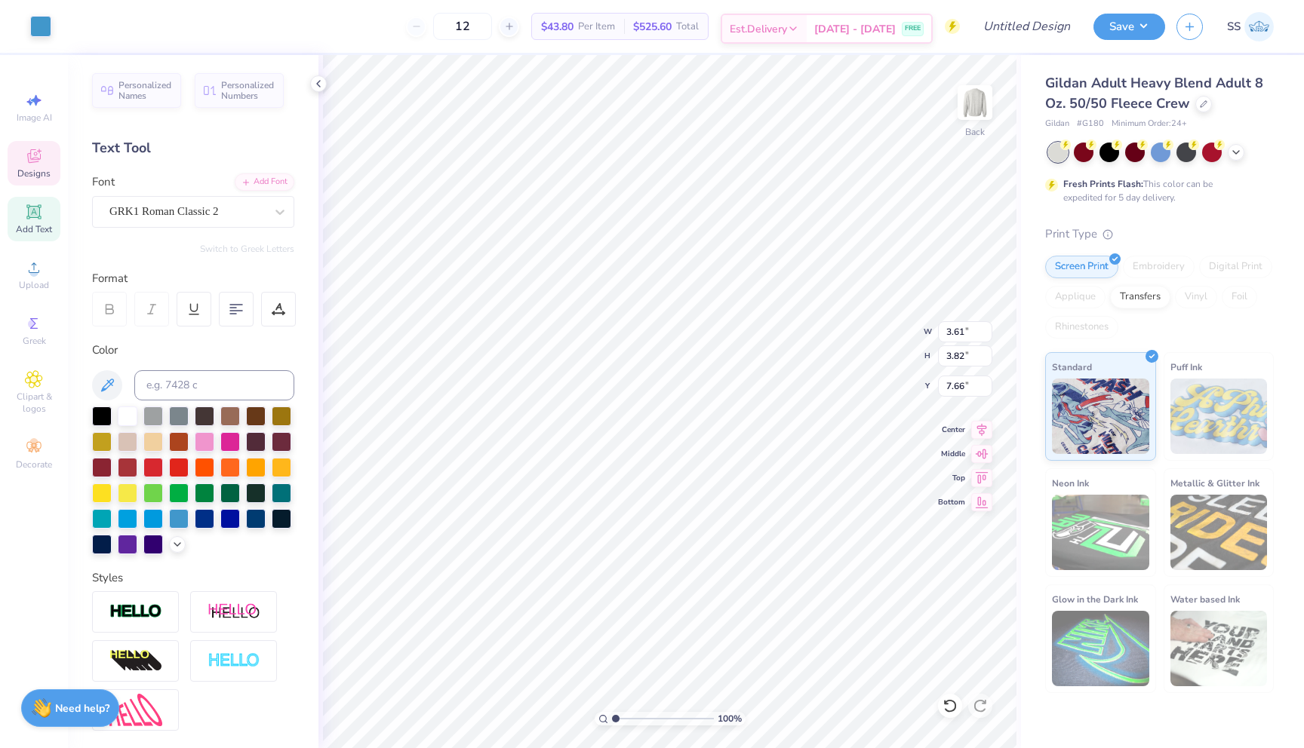
type input "8.60"
paste textarea
type textarea "†x"
type textarea "x"
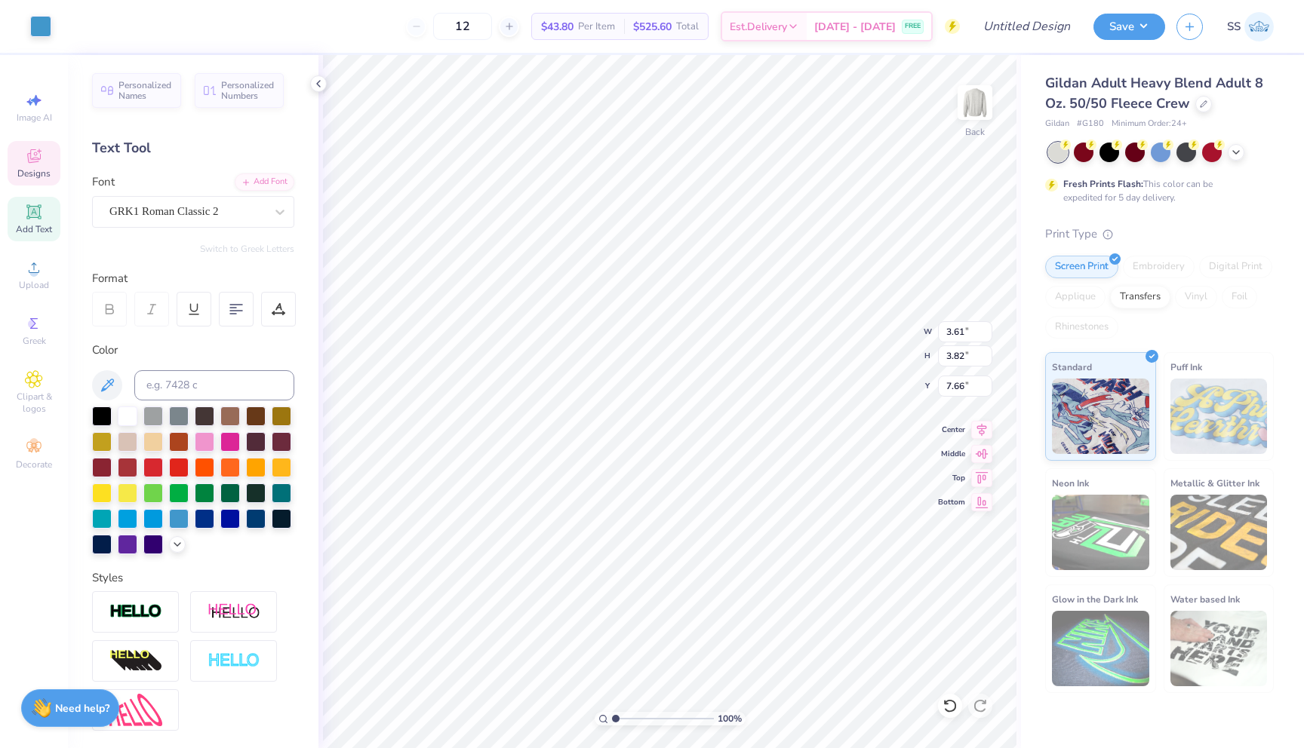
type input "3.61"
type input "3.82"
type input "7.66"
type input "0.77"
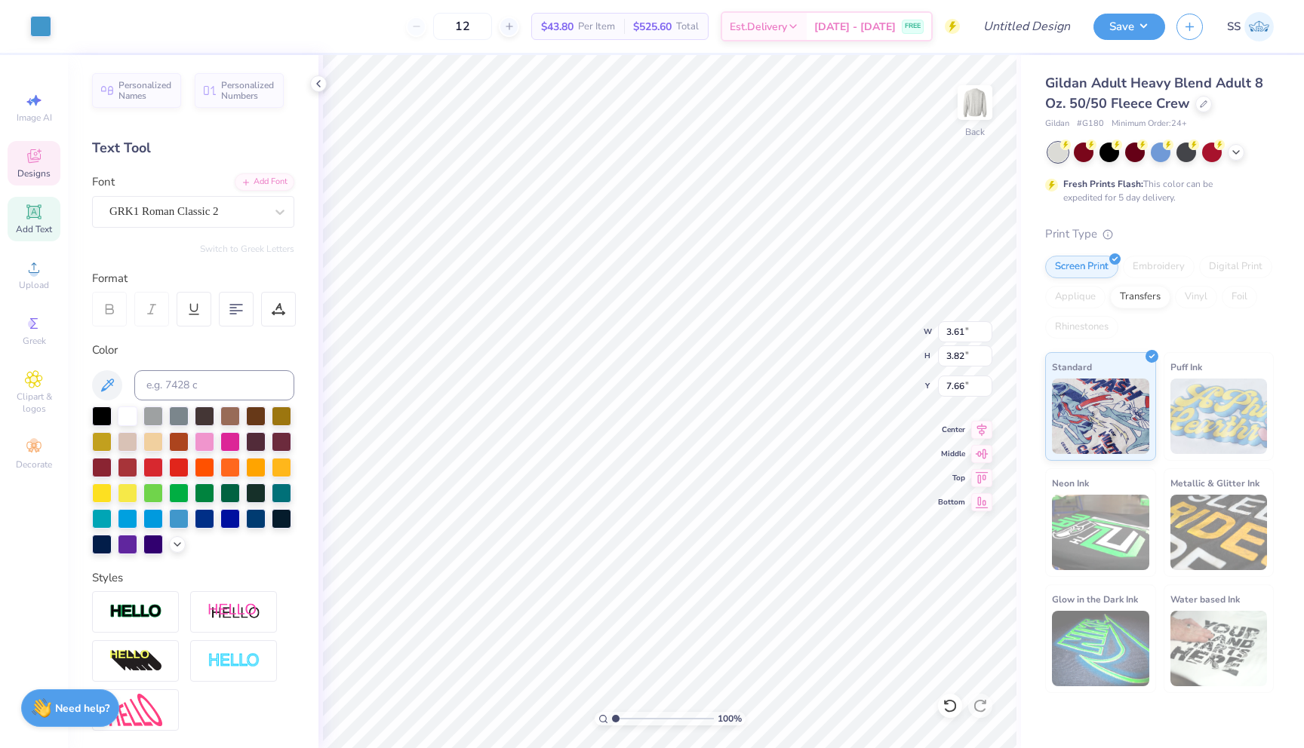
type input "8.71"
type textarea "x"
type input "3.61"
type input "3.82"
type input "7.66"
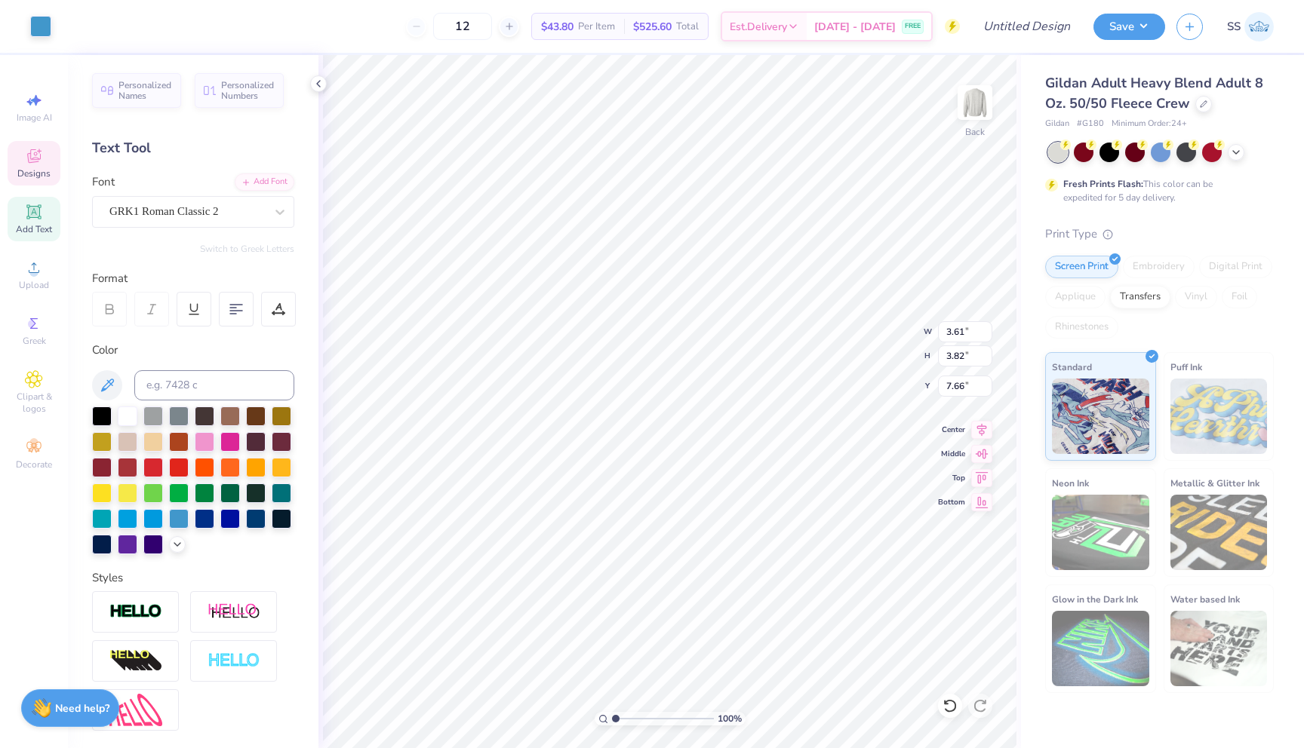
type input "0.77"
type input "8.71"
click at [1237, 148] on icon at bounding box center [1236, 151] width 12 height 12
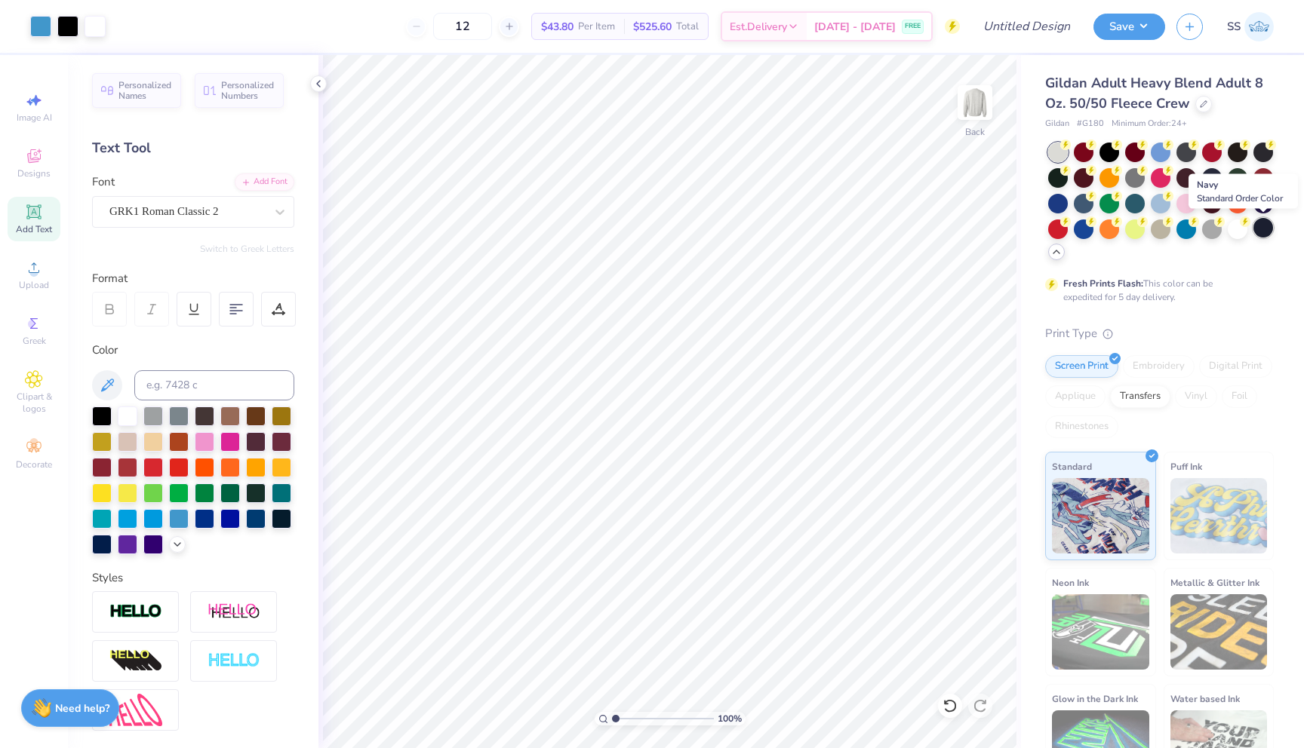
click at [1259, 223] on div at bounding box center [1263, 228] width 20 height 20
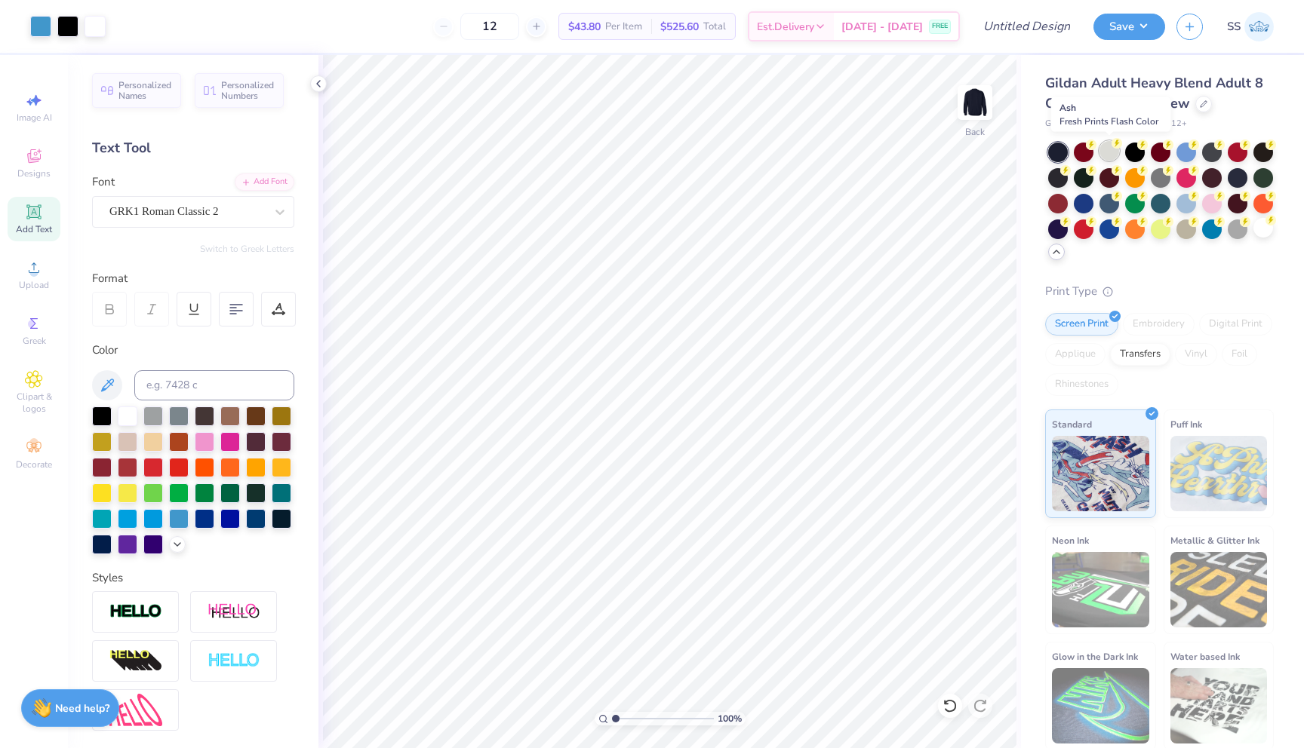
click at [1109, 154] on div at bounding box center [1109, 151] width 20 height 20
